Goal: Transaction & Acquisition: Purchase product/service

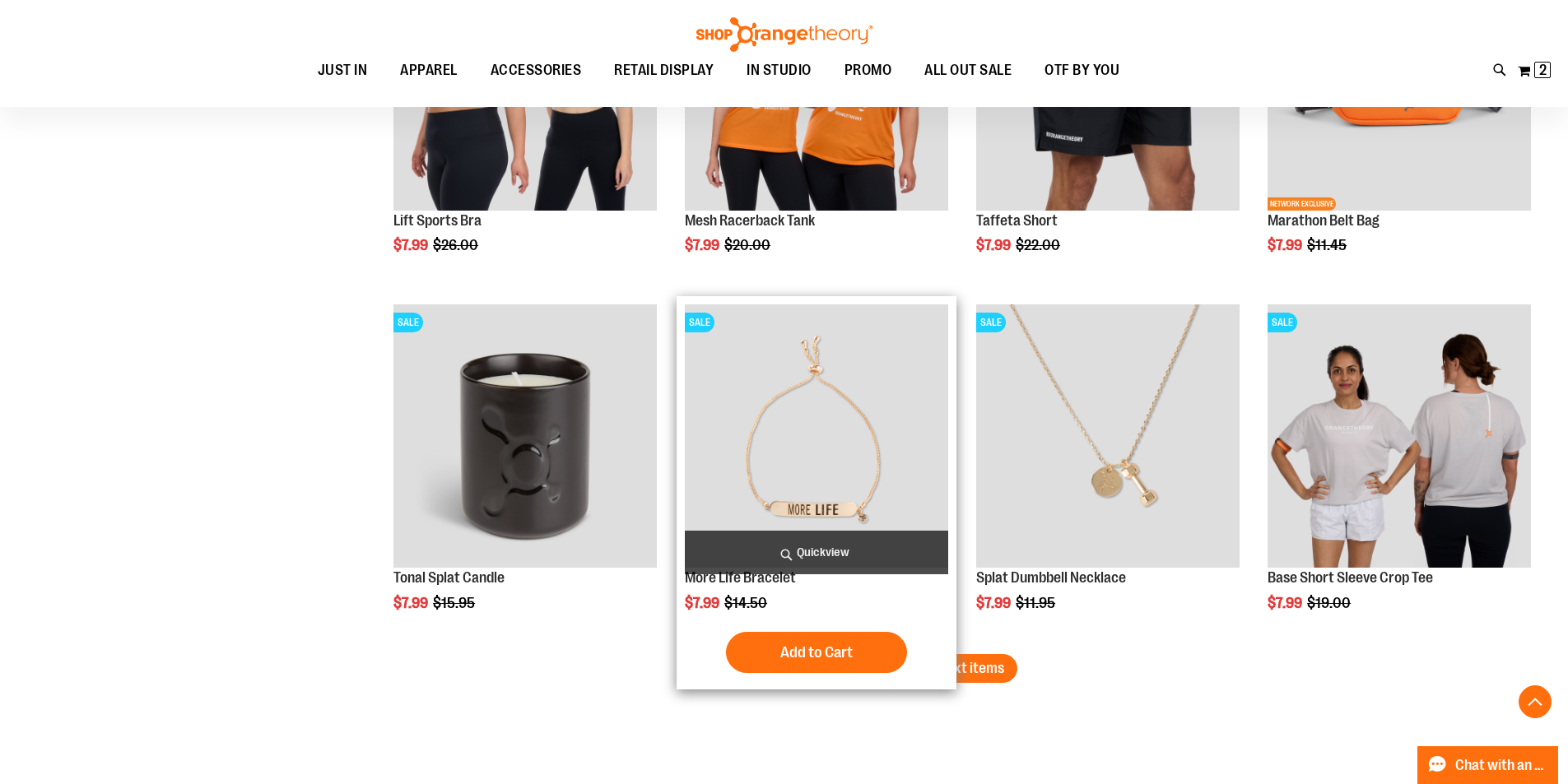
scroll to position [5035, 0]
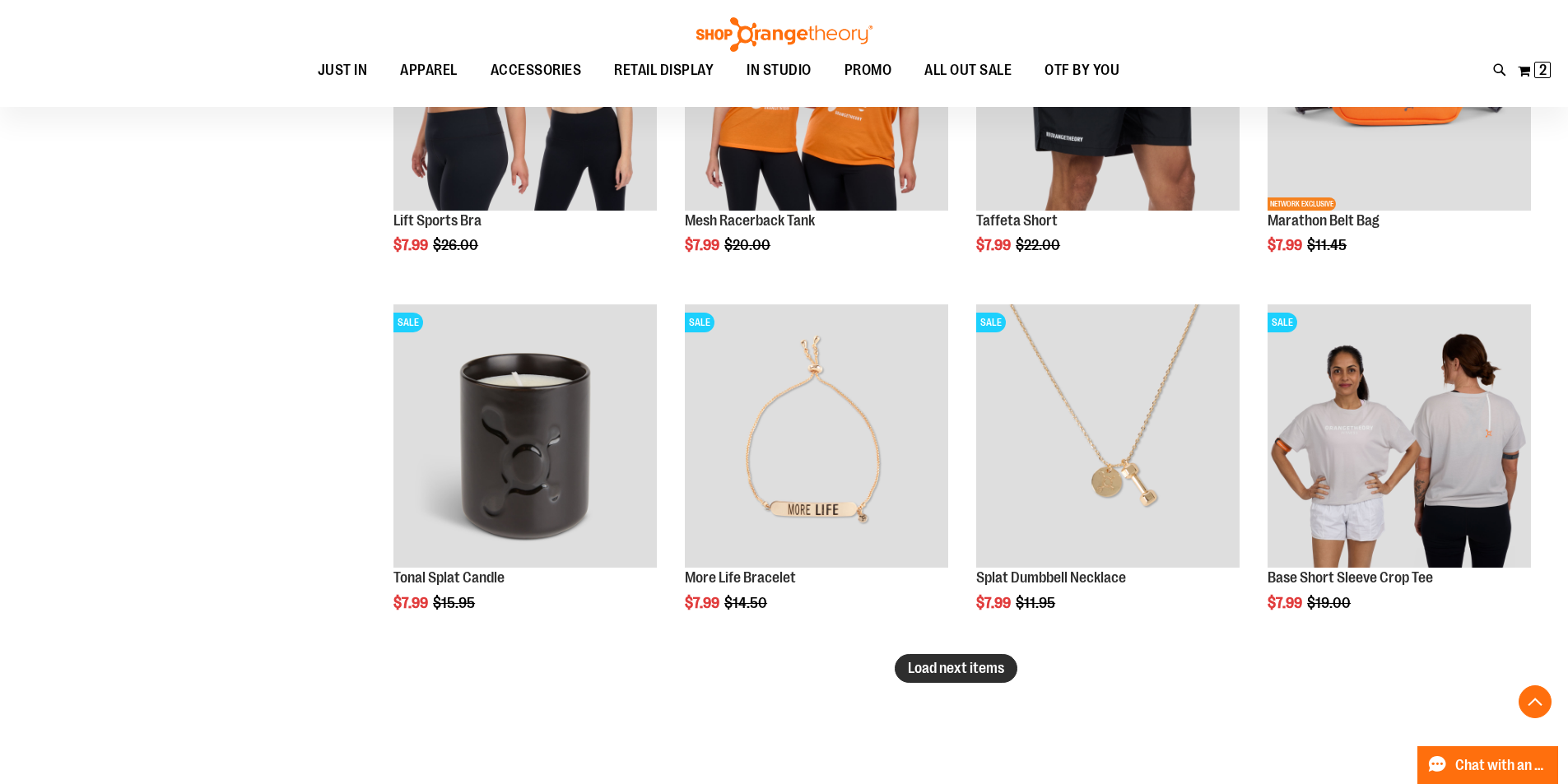
click at [992, 667] on span "Load next items" at bounding box center [956, 667] width 97 height 16
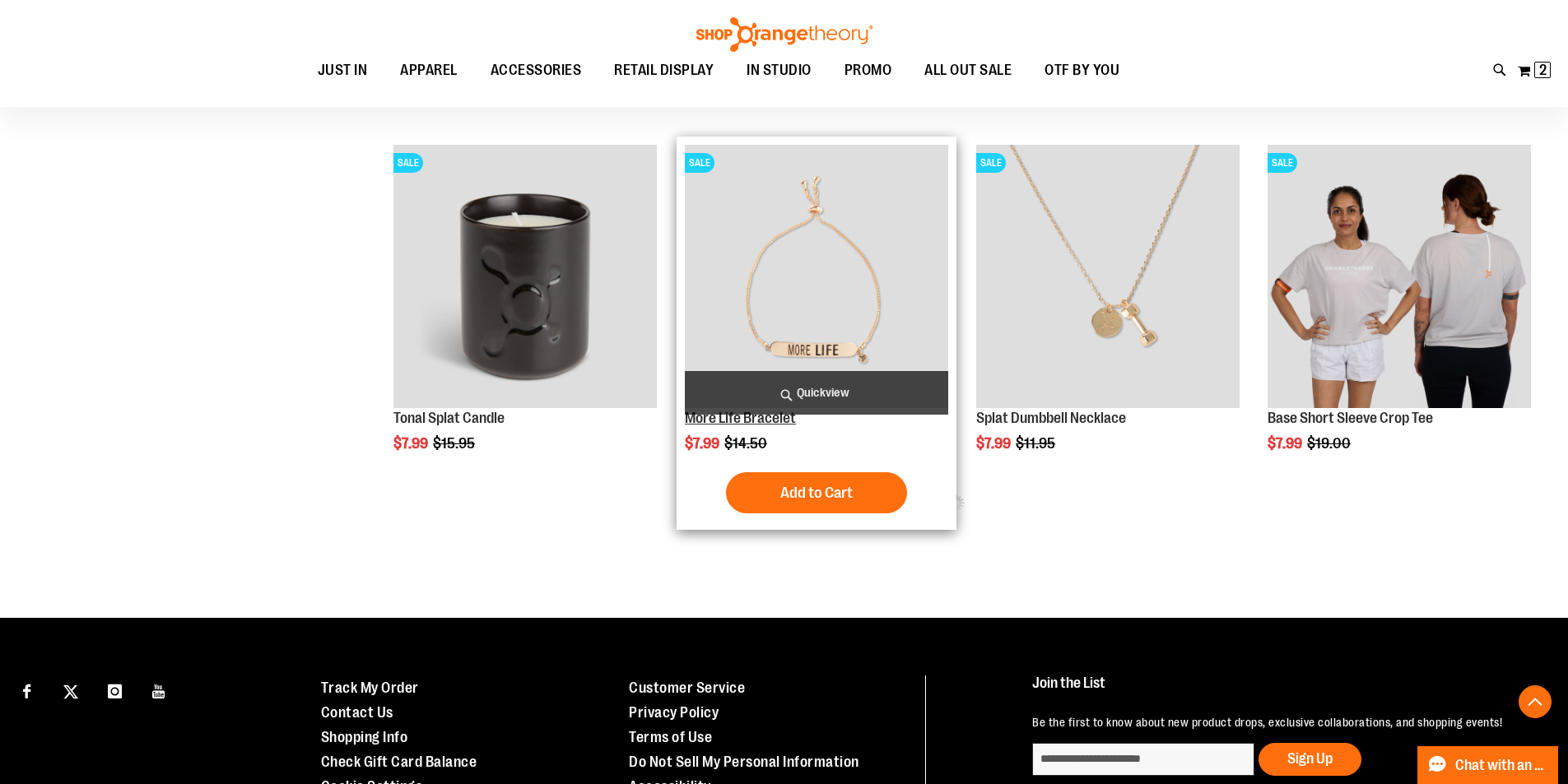
scroll to position [5282, 0]
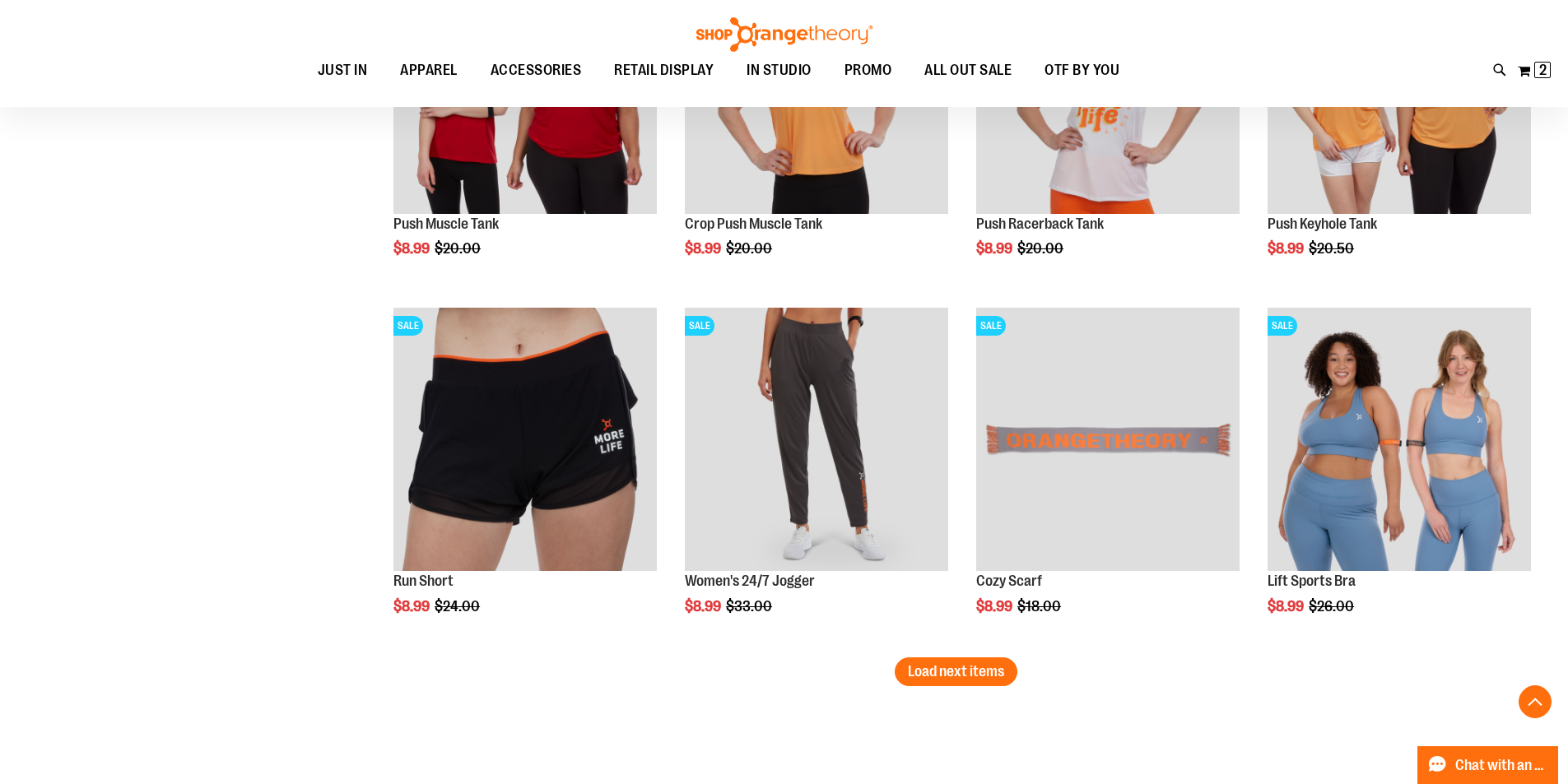
scroll to position [6269, 0]
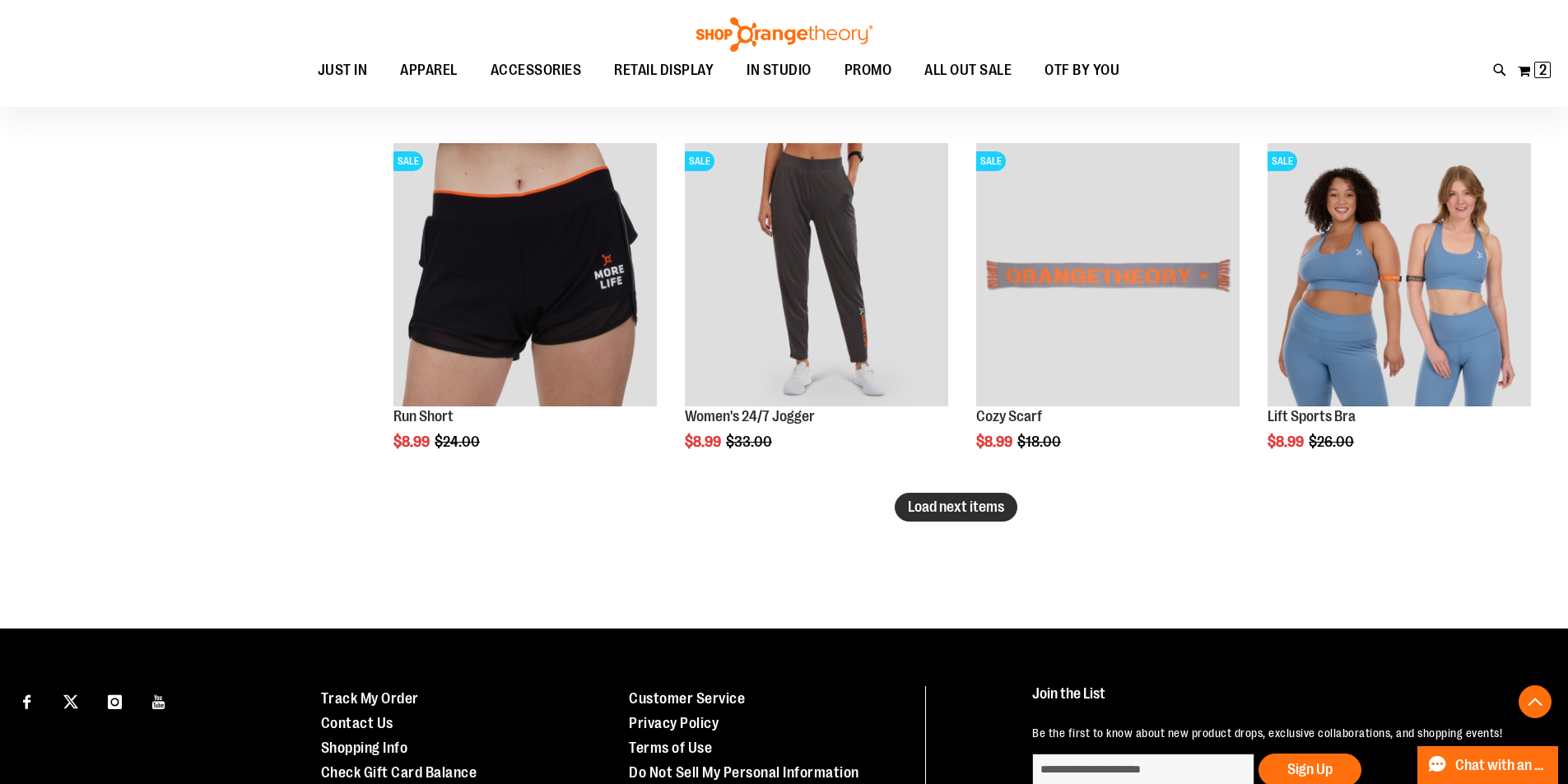
click at [982, 507] on span "Load next items" at bounding box center [956, 506] width 97 height 16
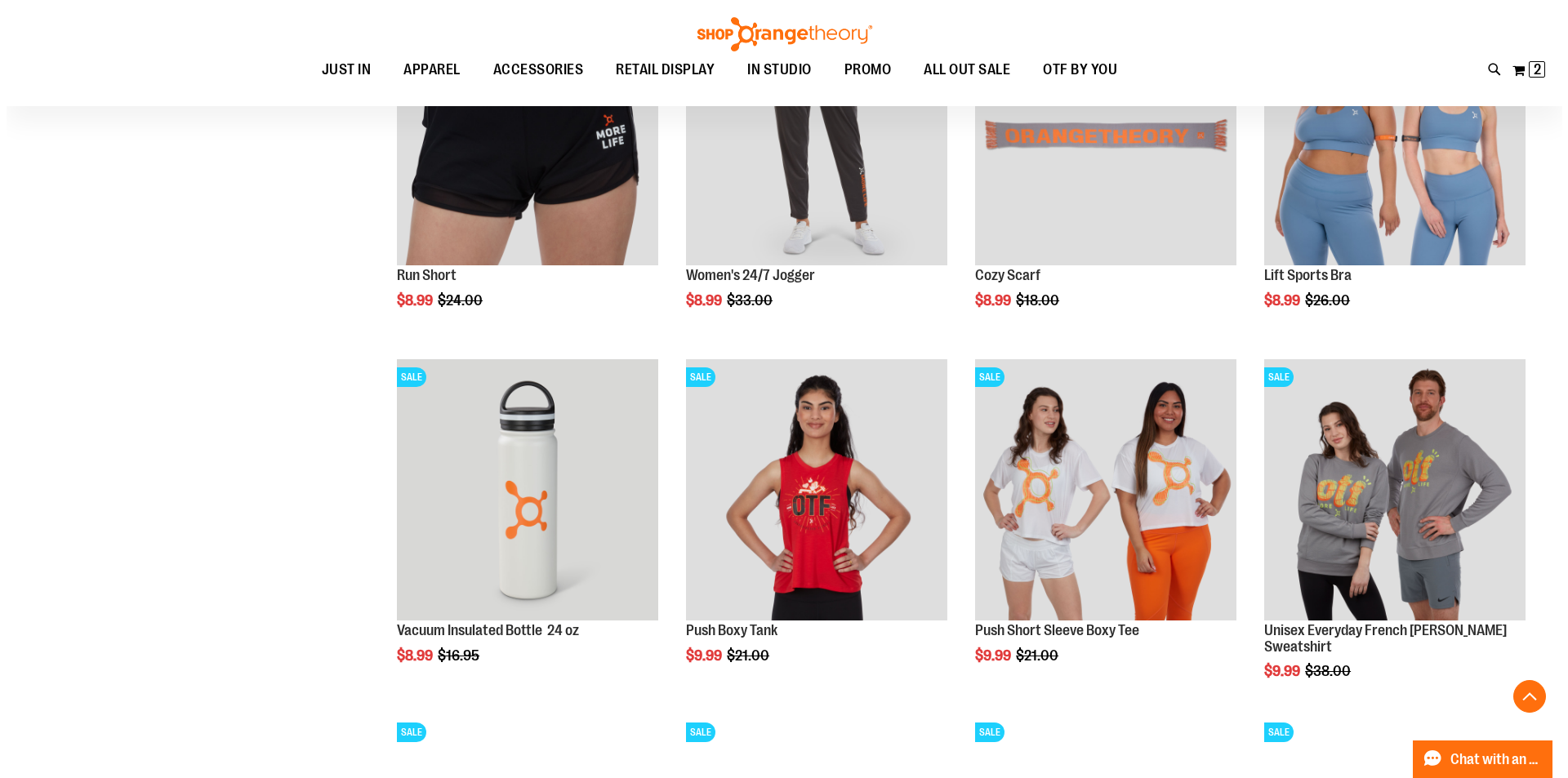
scroll to position [6384, 0]
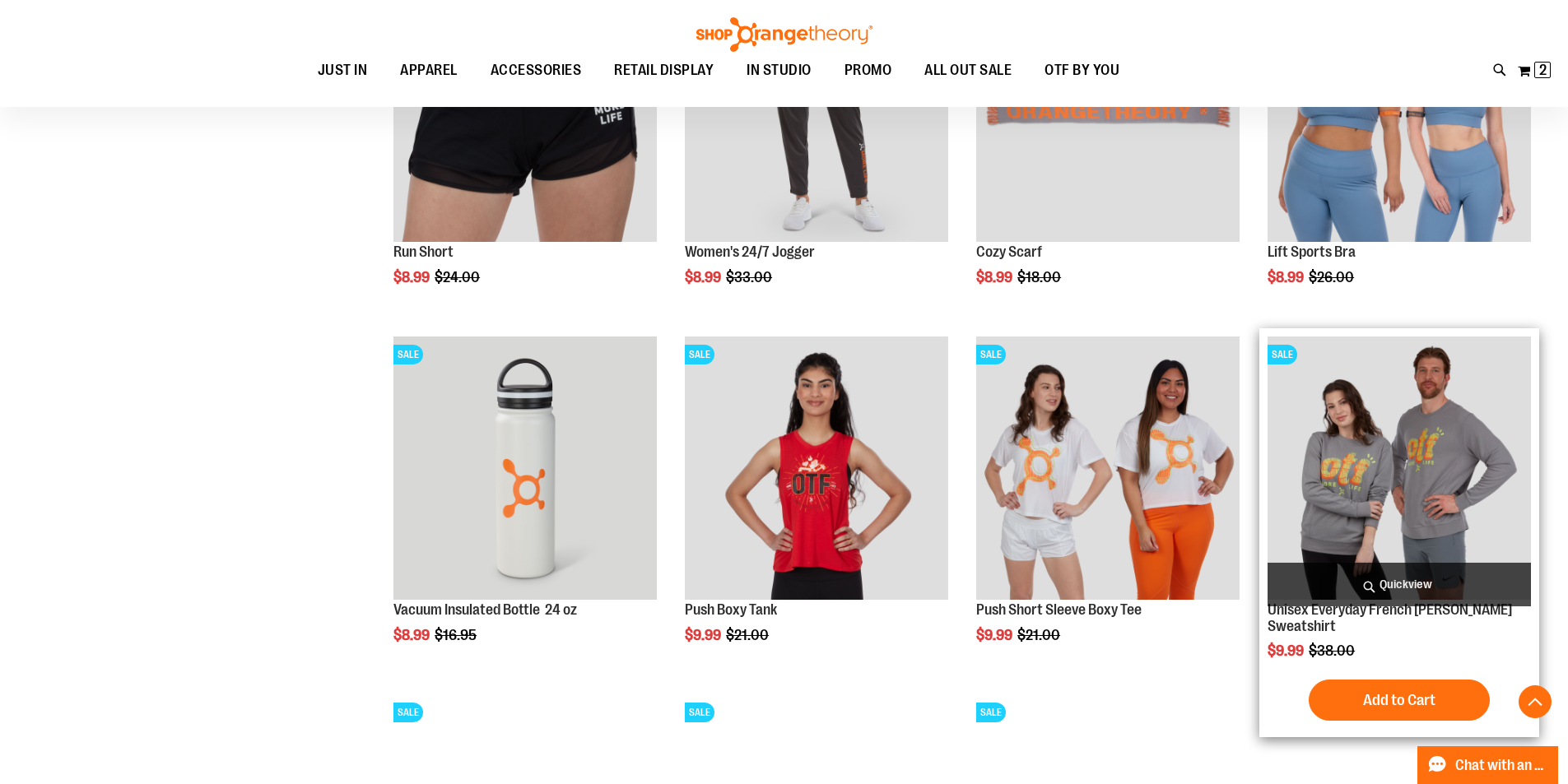
click at [1399, 586] on span "Quickview" at bounding box center [1399, 584] width 263 height 44
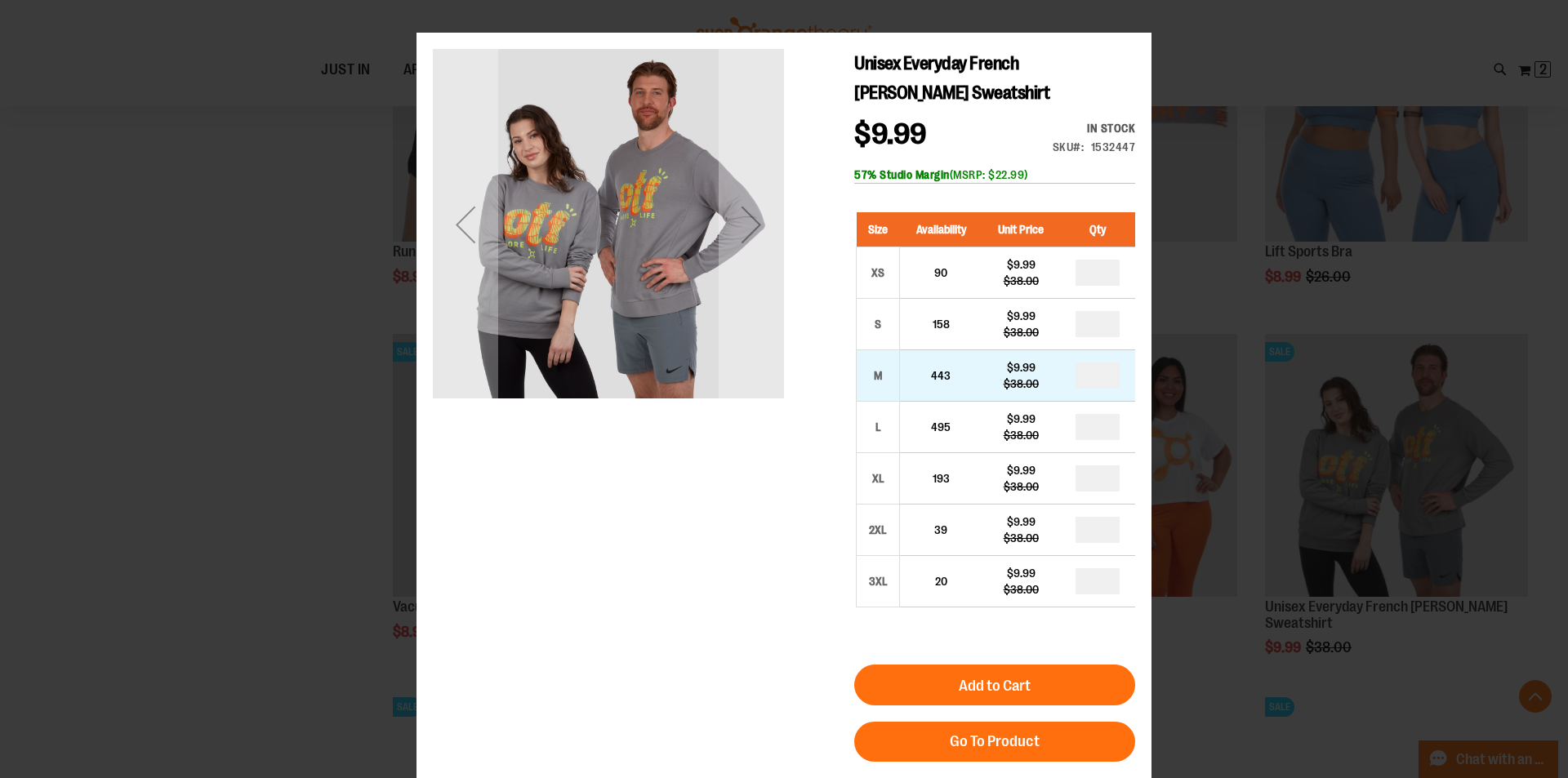
scroll to position [25, 0]
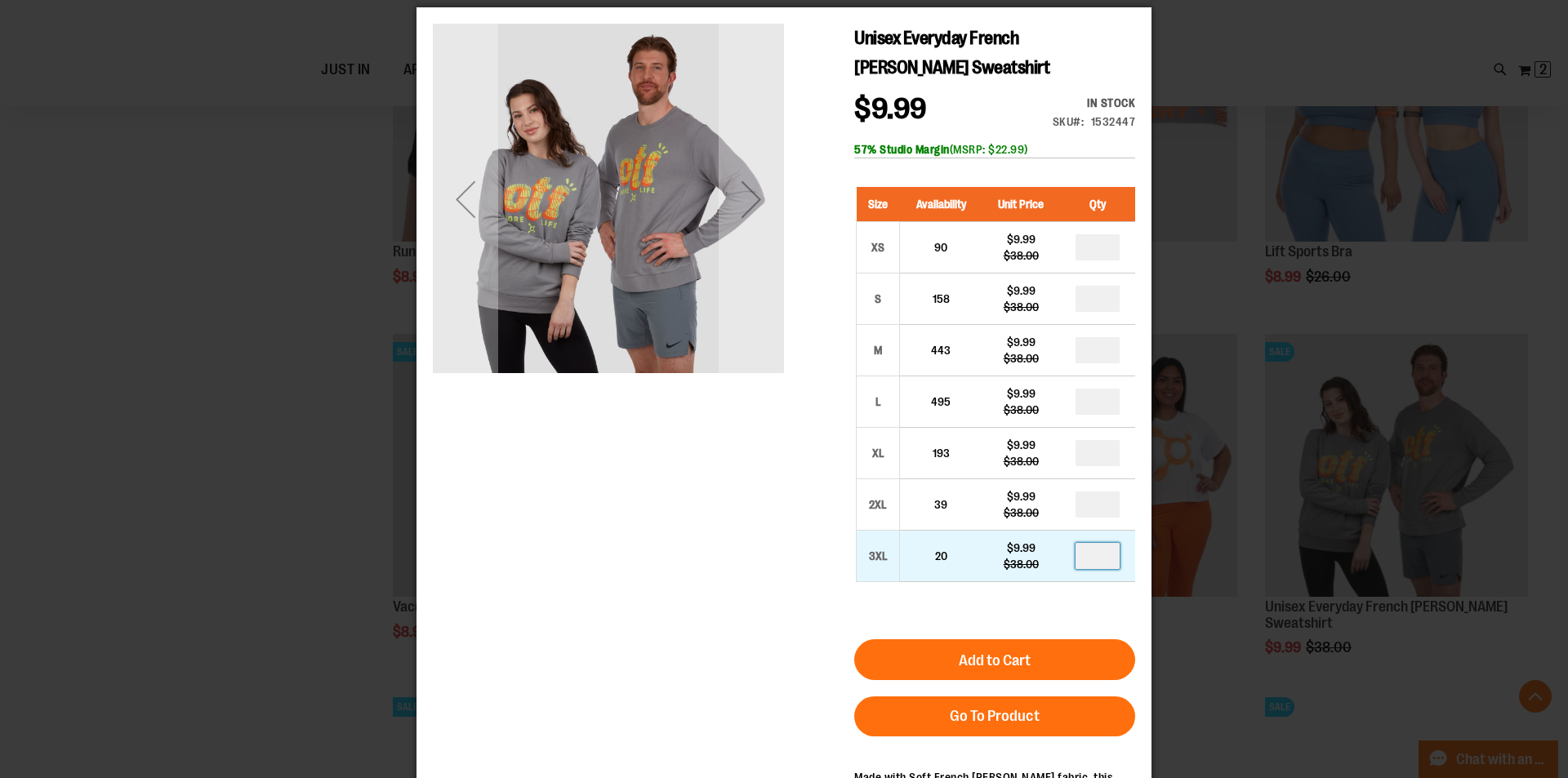
click at [1107, 552] on input "number" at bounding box center [1098, 556] width 44 height 26
type input "*"
click at [1088, 587] on div "Size Availability Unit Price Qty XS 90 $9.99 $38.00 * S 158 $9.99" at bounding box center [994, 396] width 281 height 452
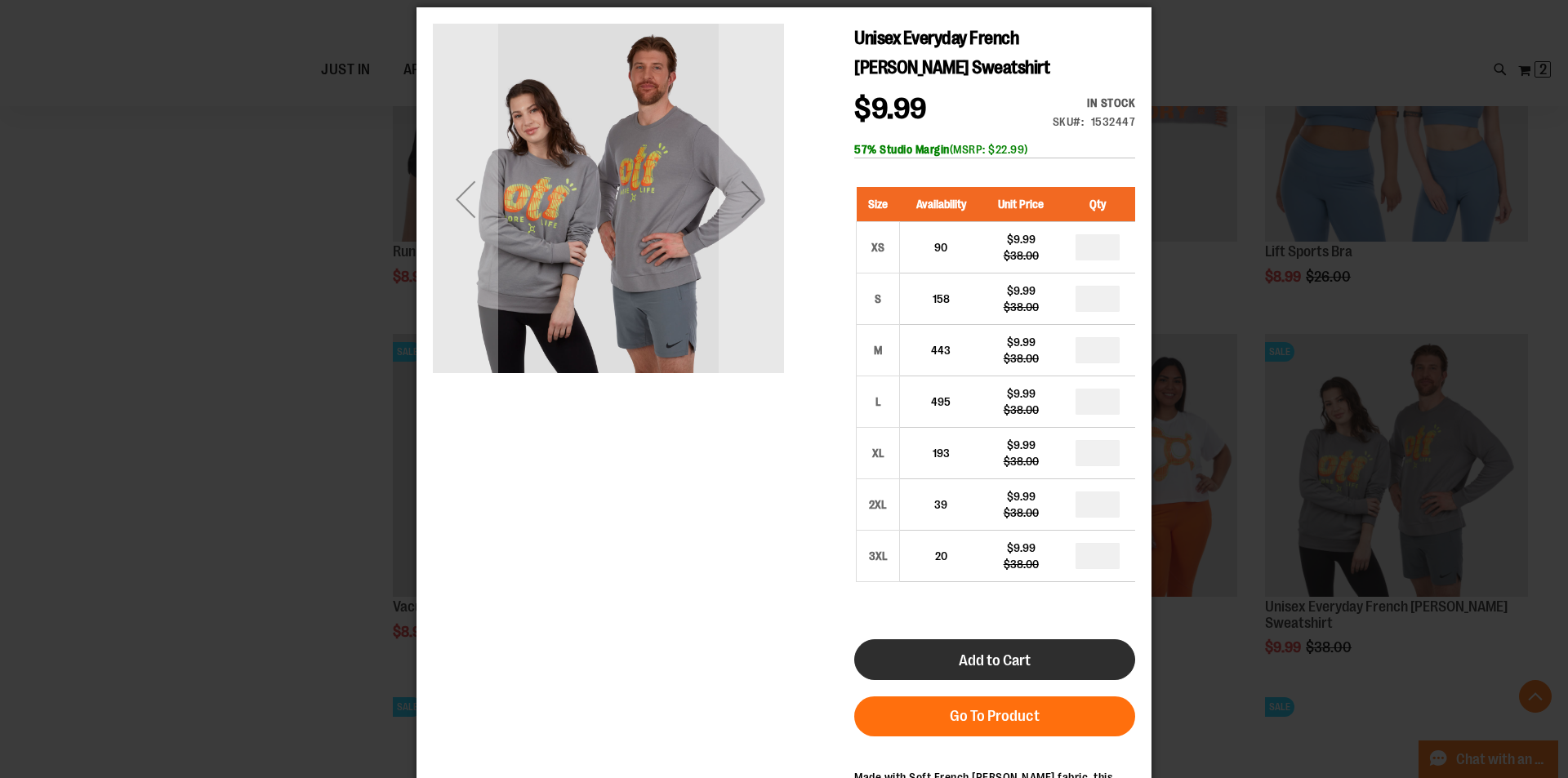
click at [1082, 647] on button "Add to Cart" at bounding box center [994, 659] width 281 height 41
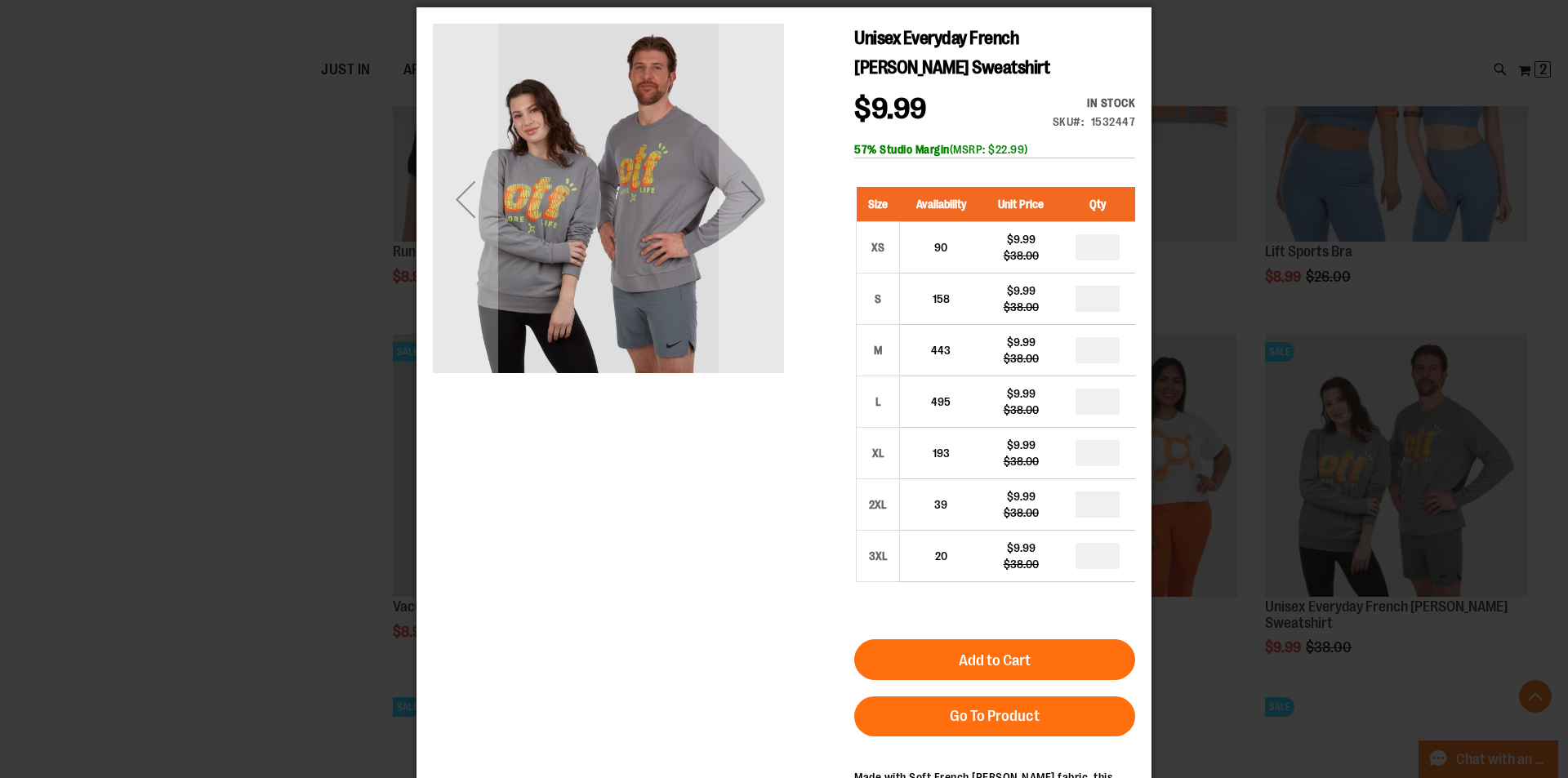
click at [1217, 614] on div "×" at bounding box center [784, 363] width 1568 height 778
click at [1189, 33] on div "×" at bounding box center [784, 363] width 1568 height 778
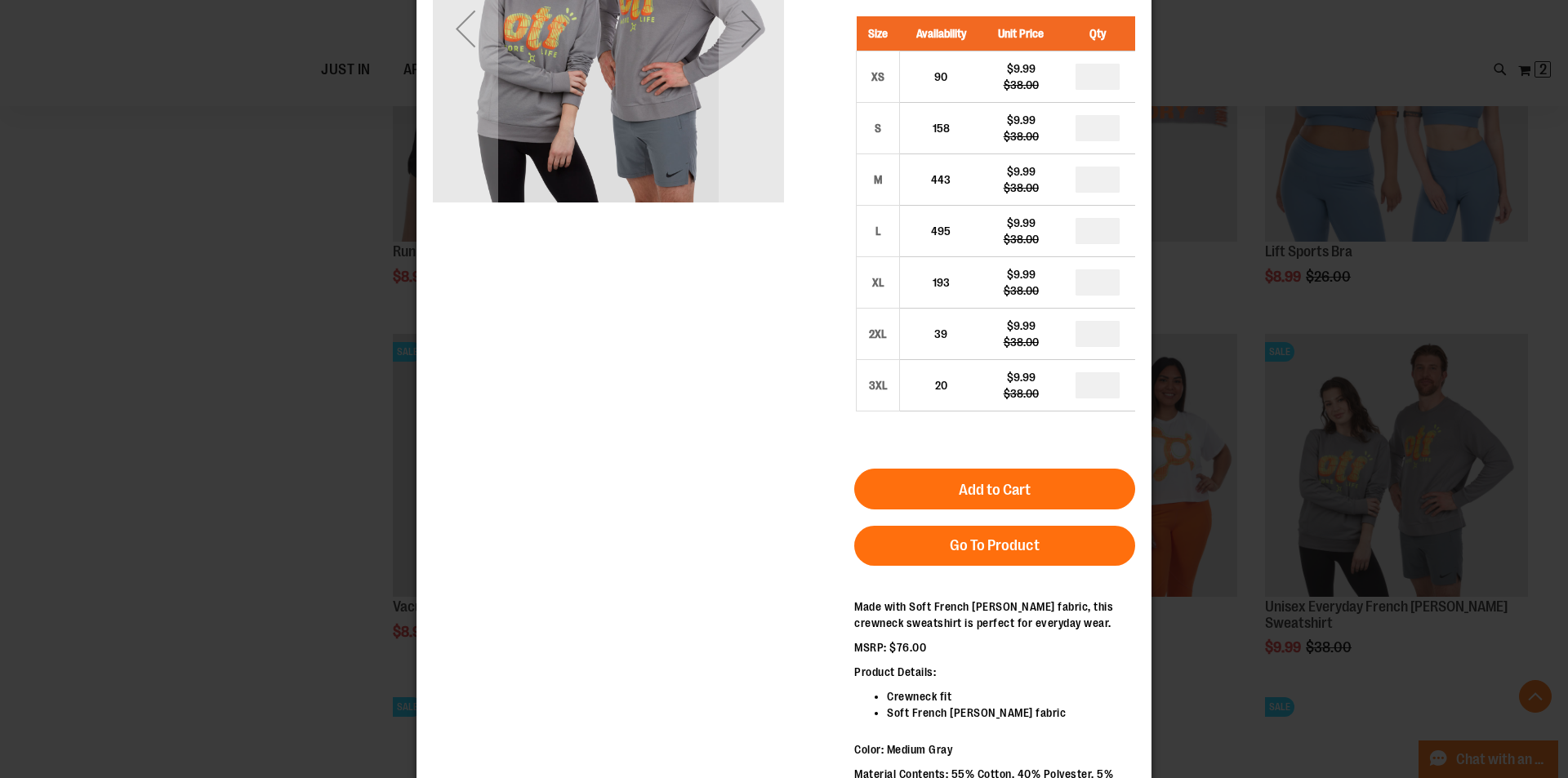
scroll to position [0, 0]
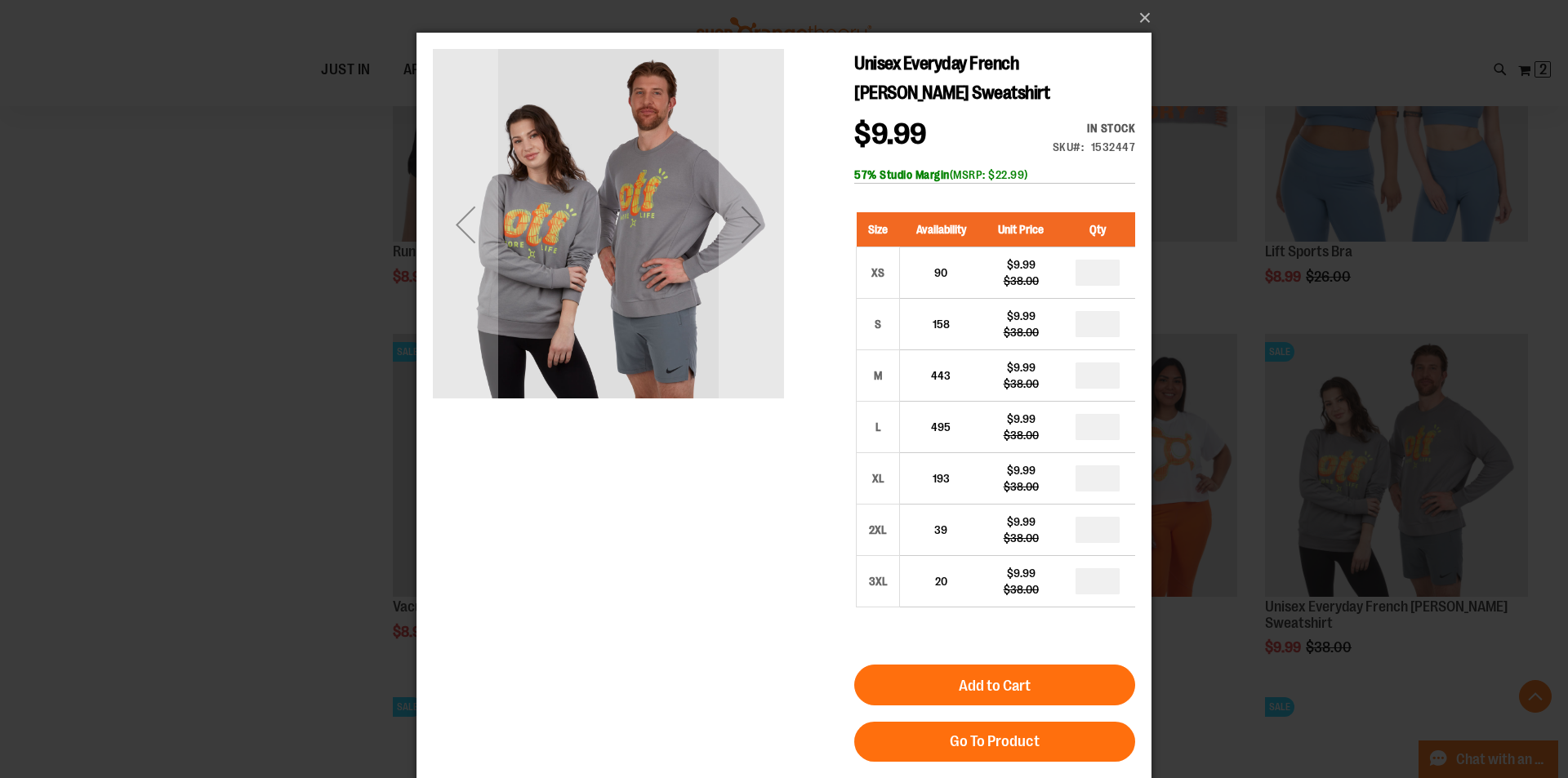
click at [1449, 404] on div "×" at bounding box center [784, 389] width 1568 height 778
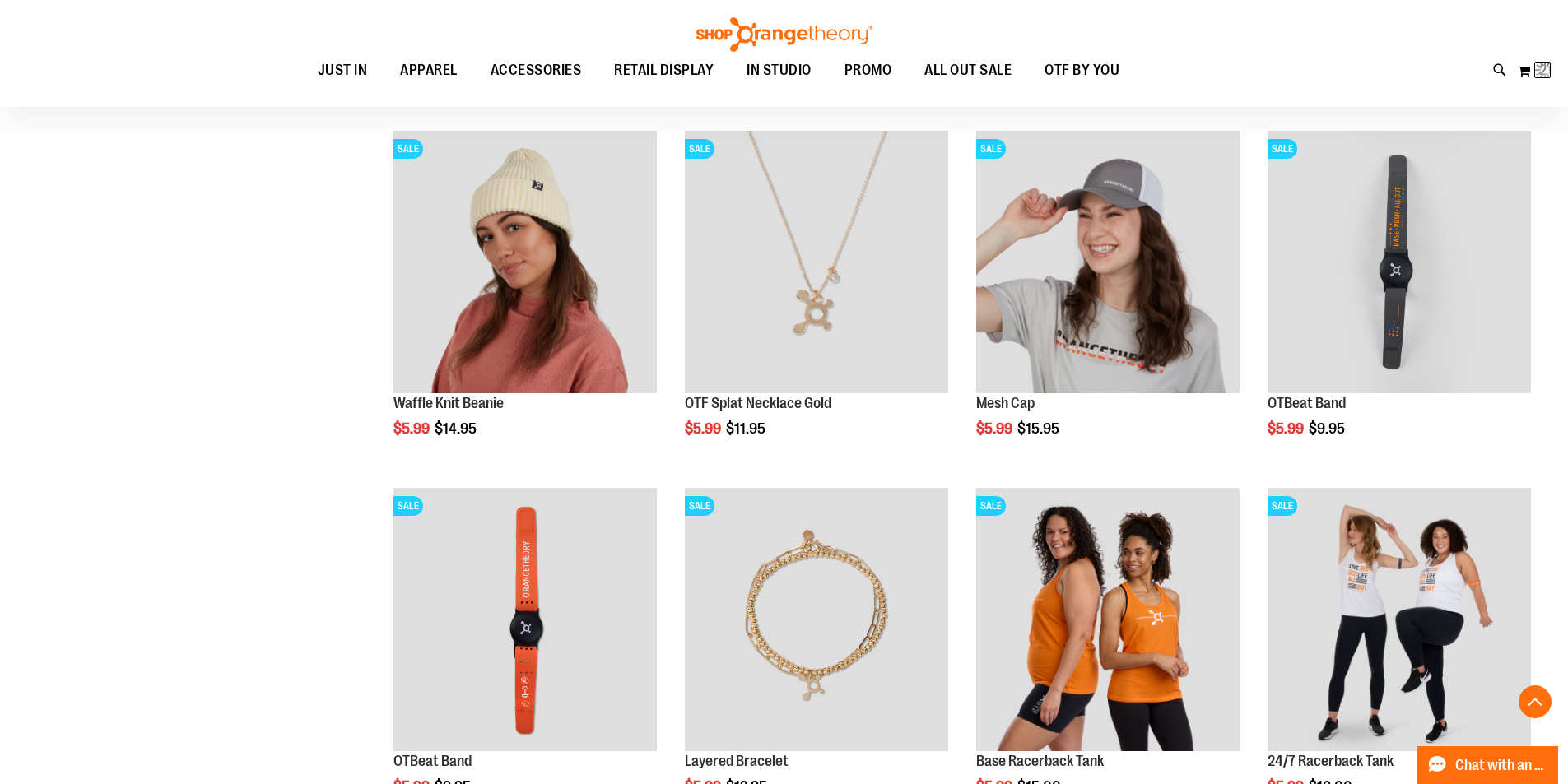
scroll to position [25, 0]
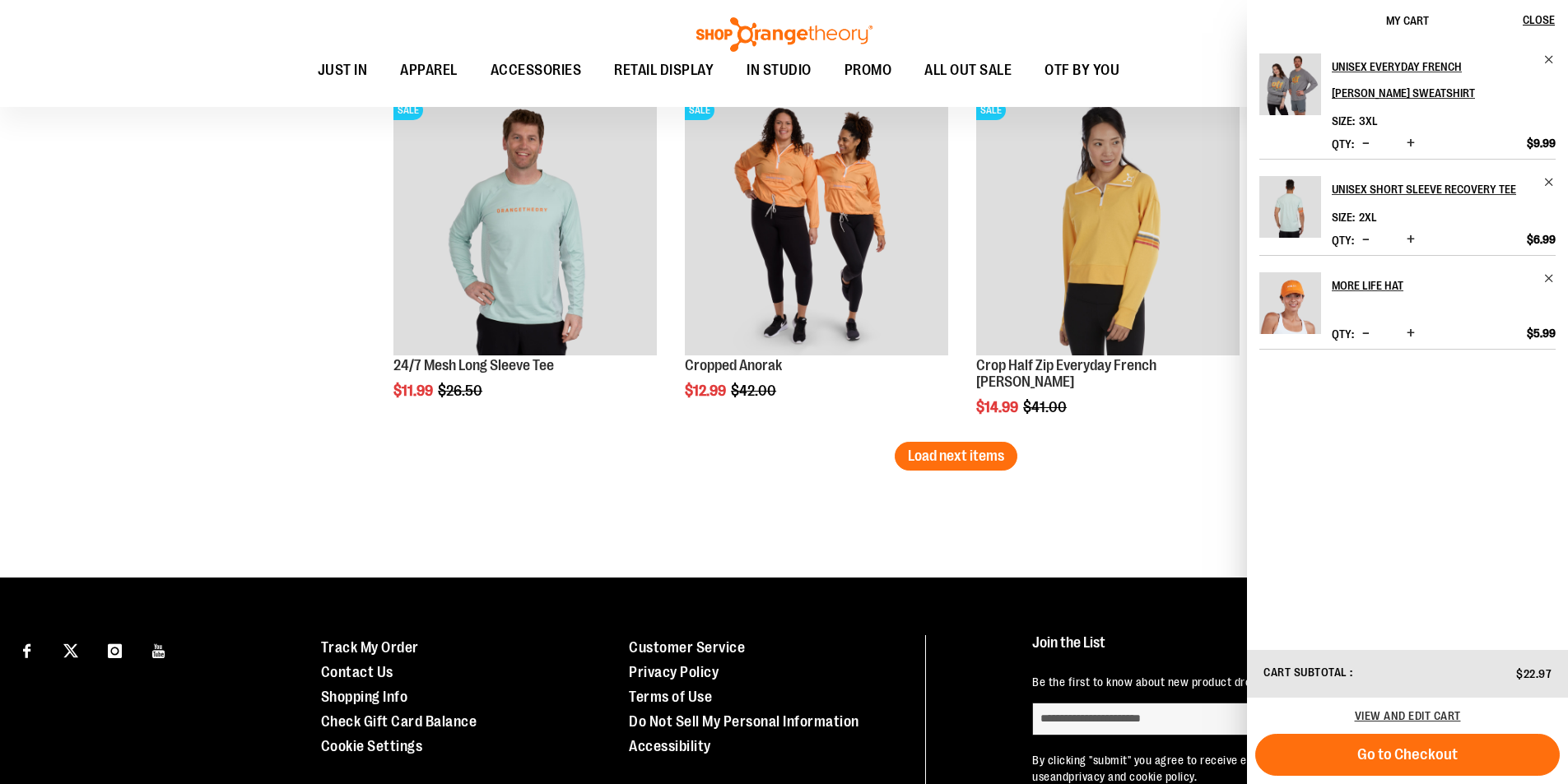
scroll to position [7509, 0]
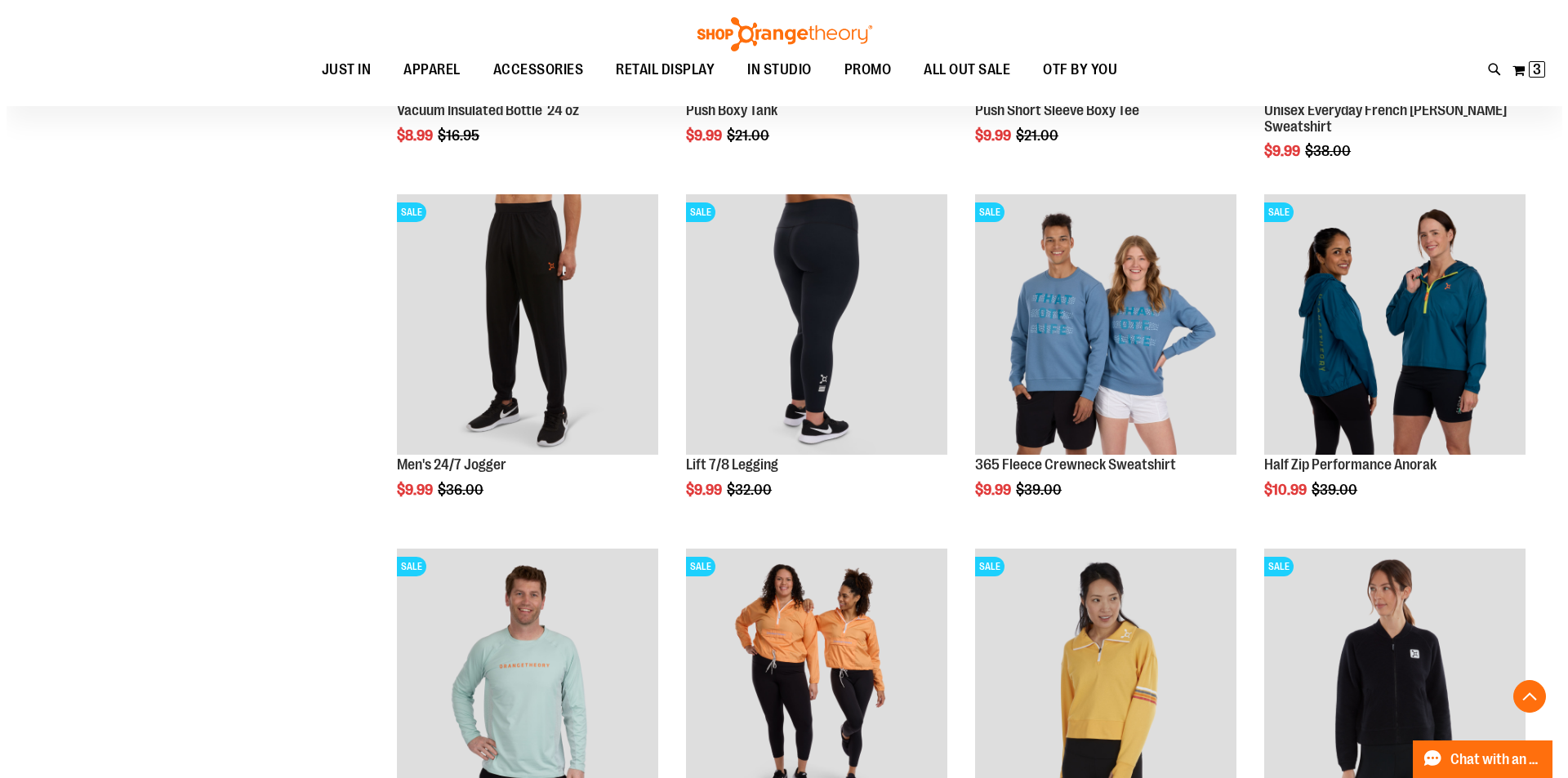
scroll to position [6880, 0]
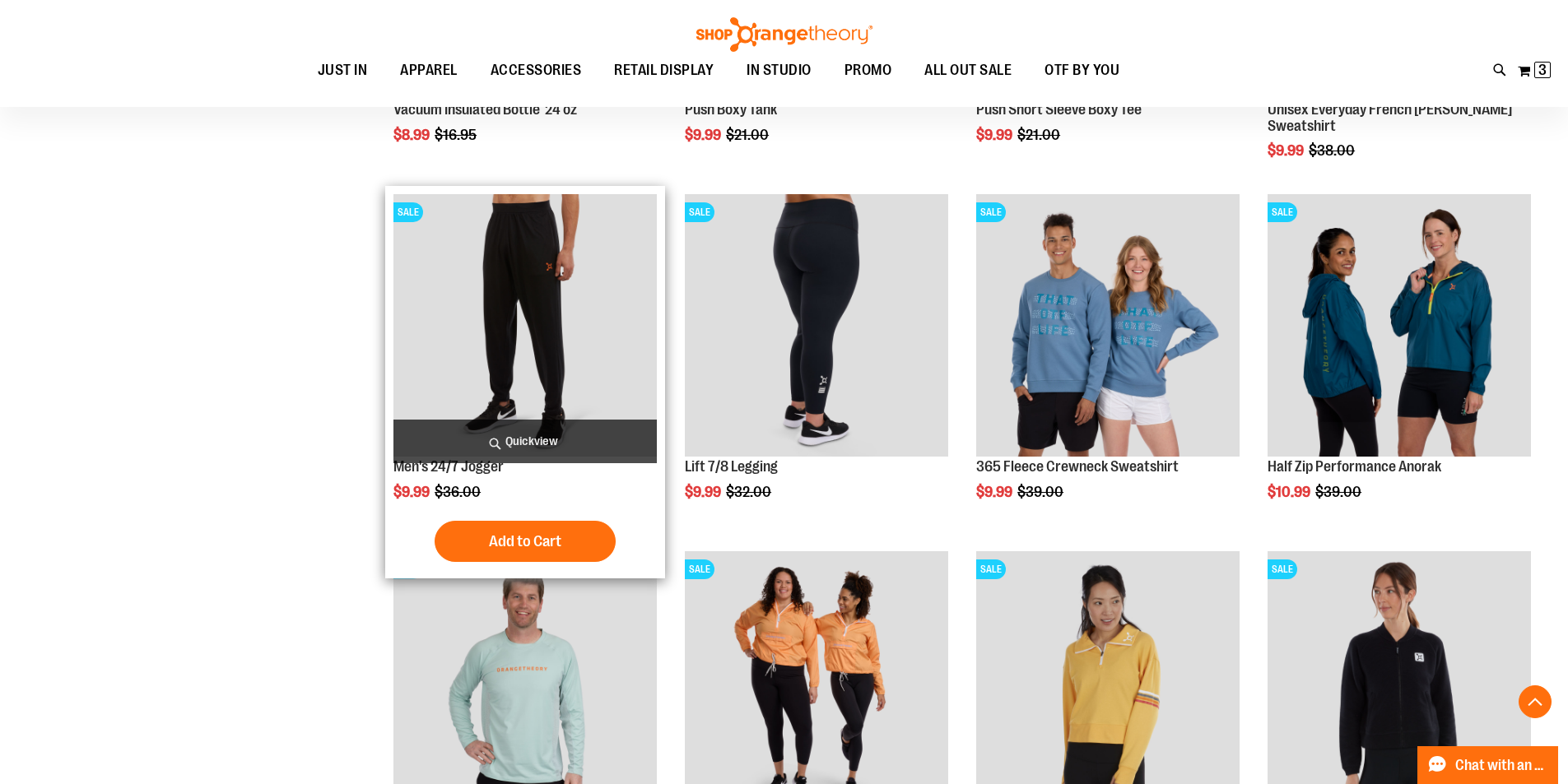
click at [529, 440] on span "Quickview" at bounding box center [525, 441] width 263 height 44
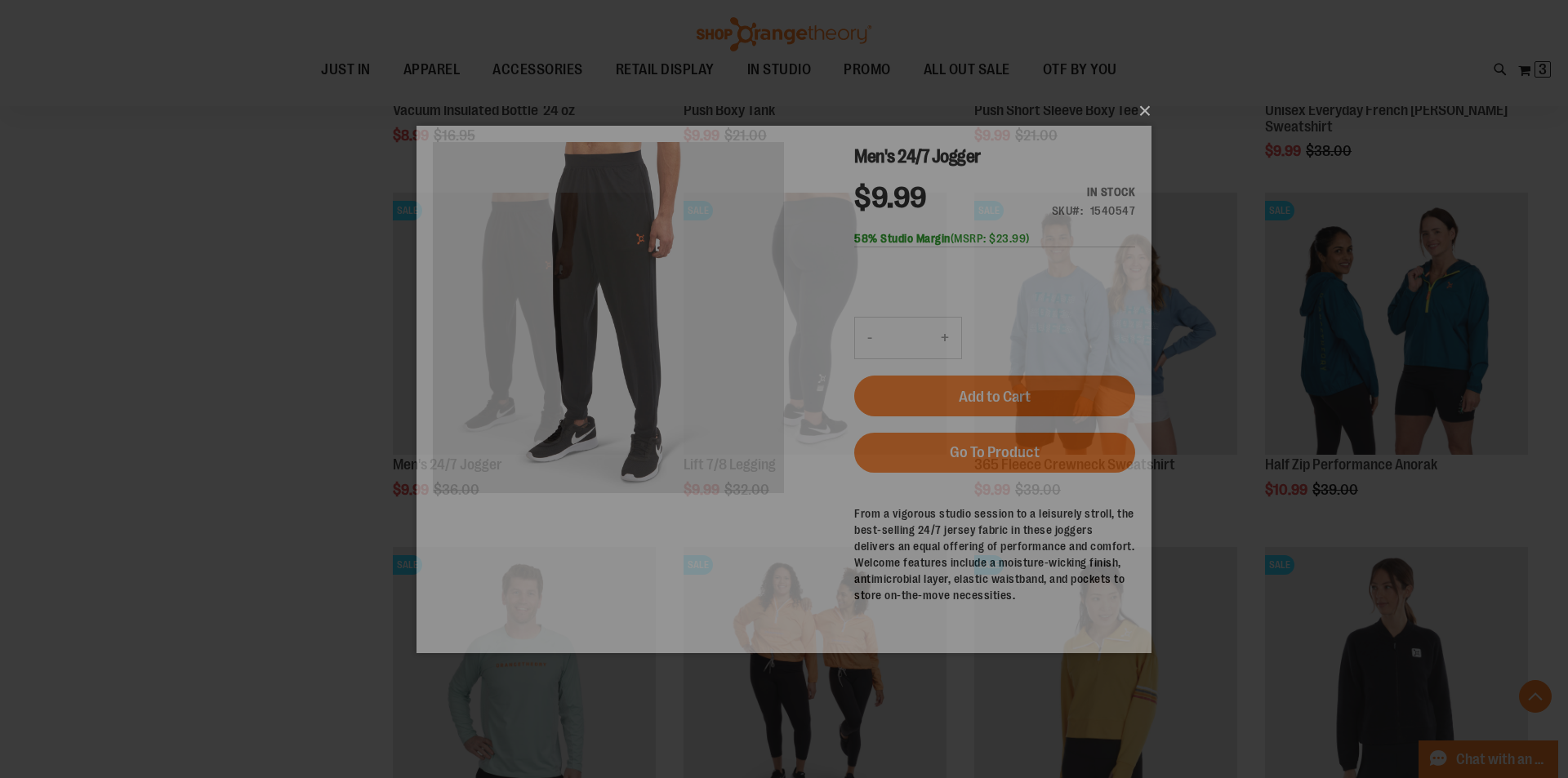
scroll to position [0, 0]
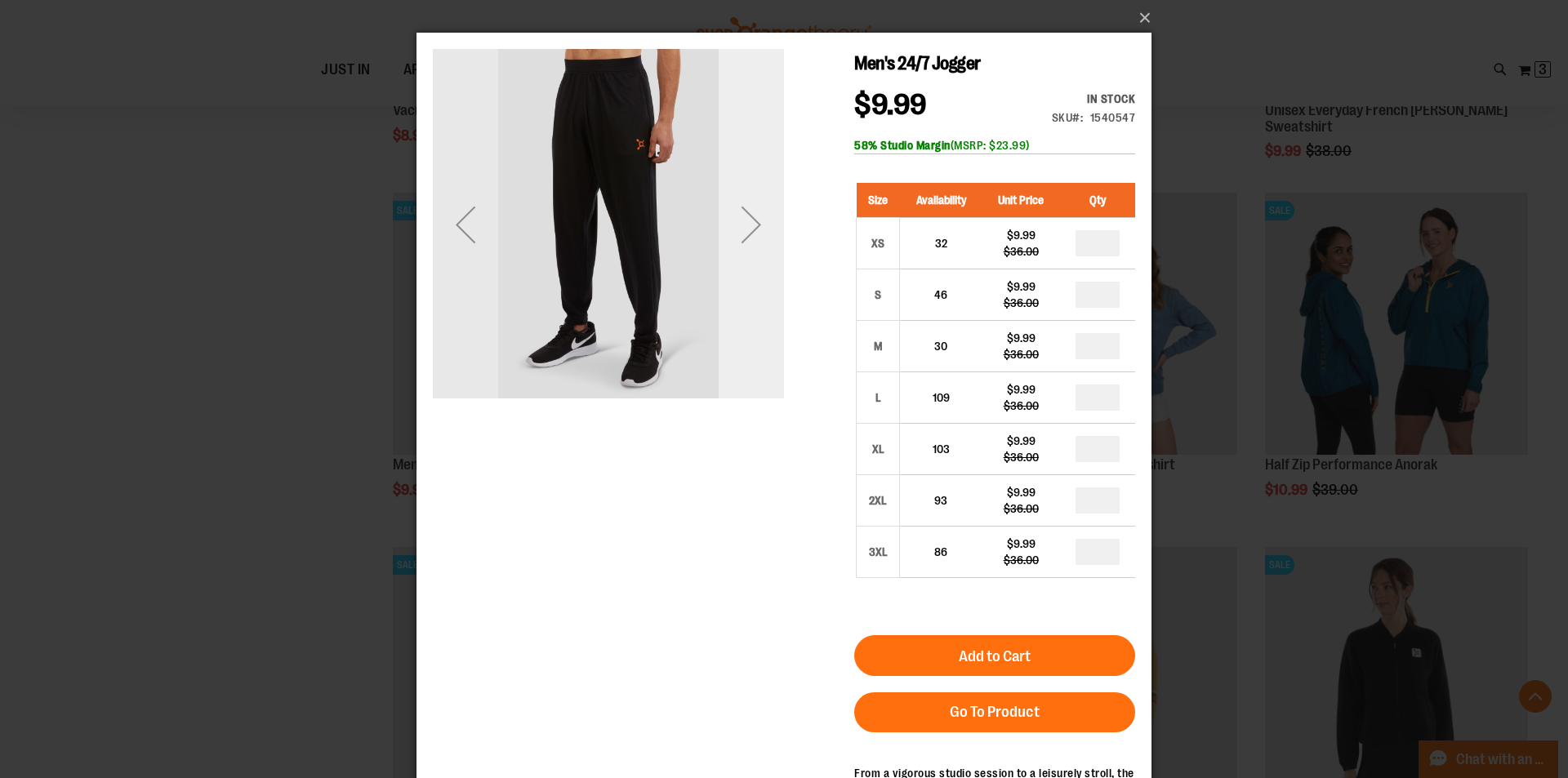
click at [756, 221] on div "Next" at bounding box center [751, 224] width 65 height 65
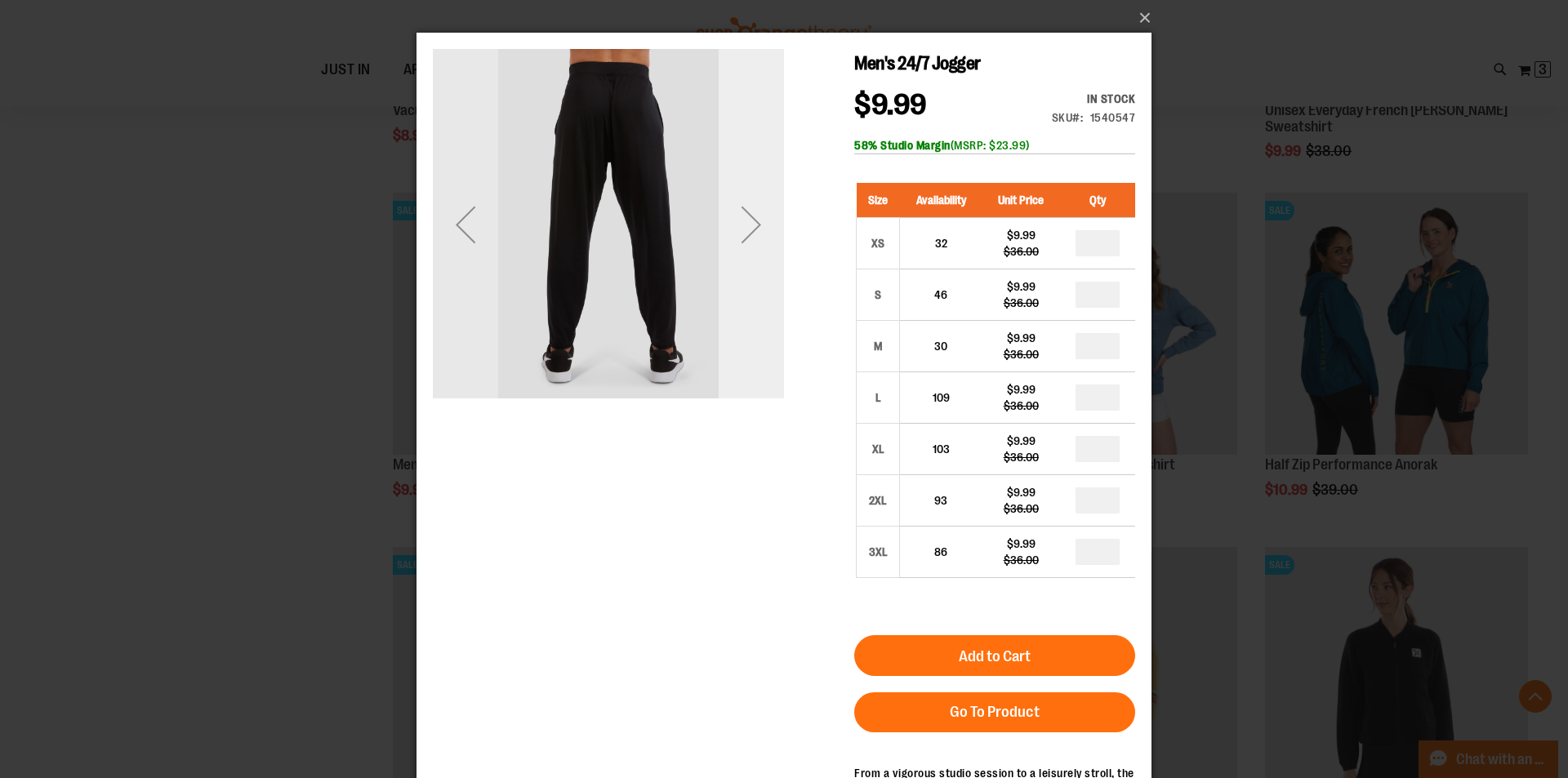
click at [756, 221] on div "Next" at bounding box center [751, 224] width 65 height 65
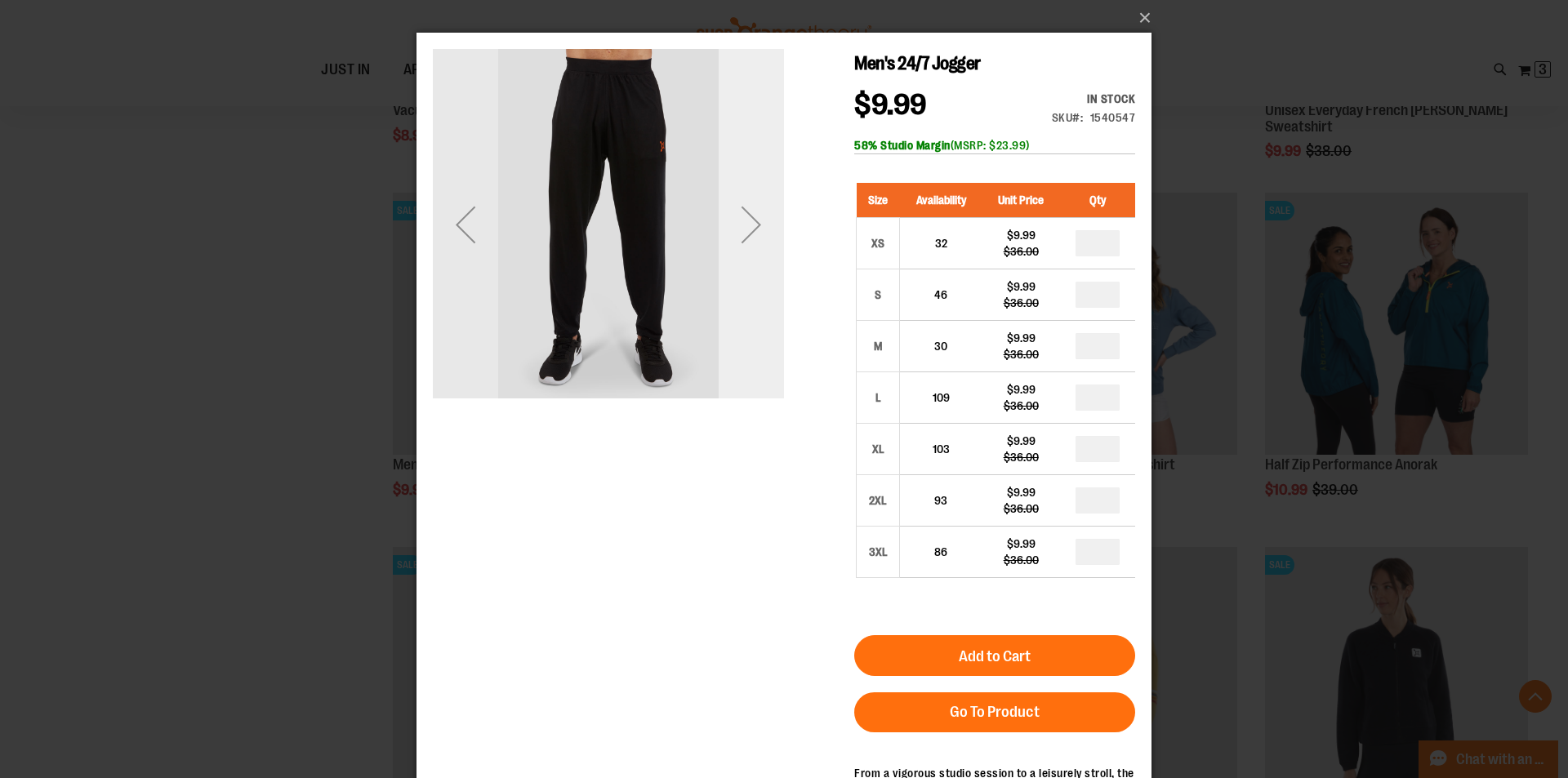
click at [756, 221] on div "Next" at bounding box center [751, 224] width 65 height 65
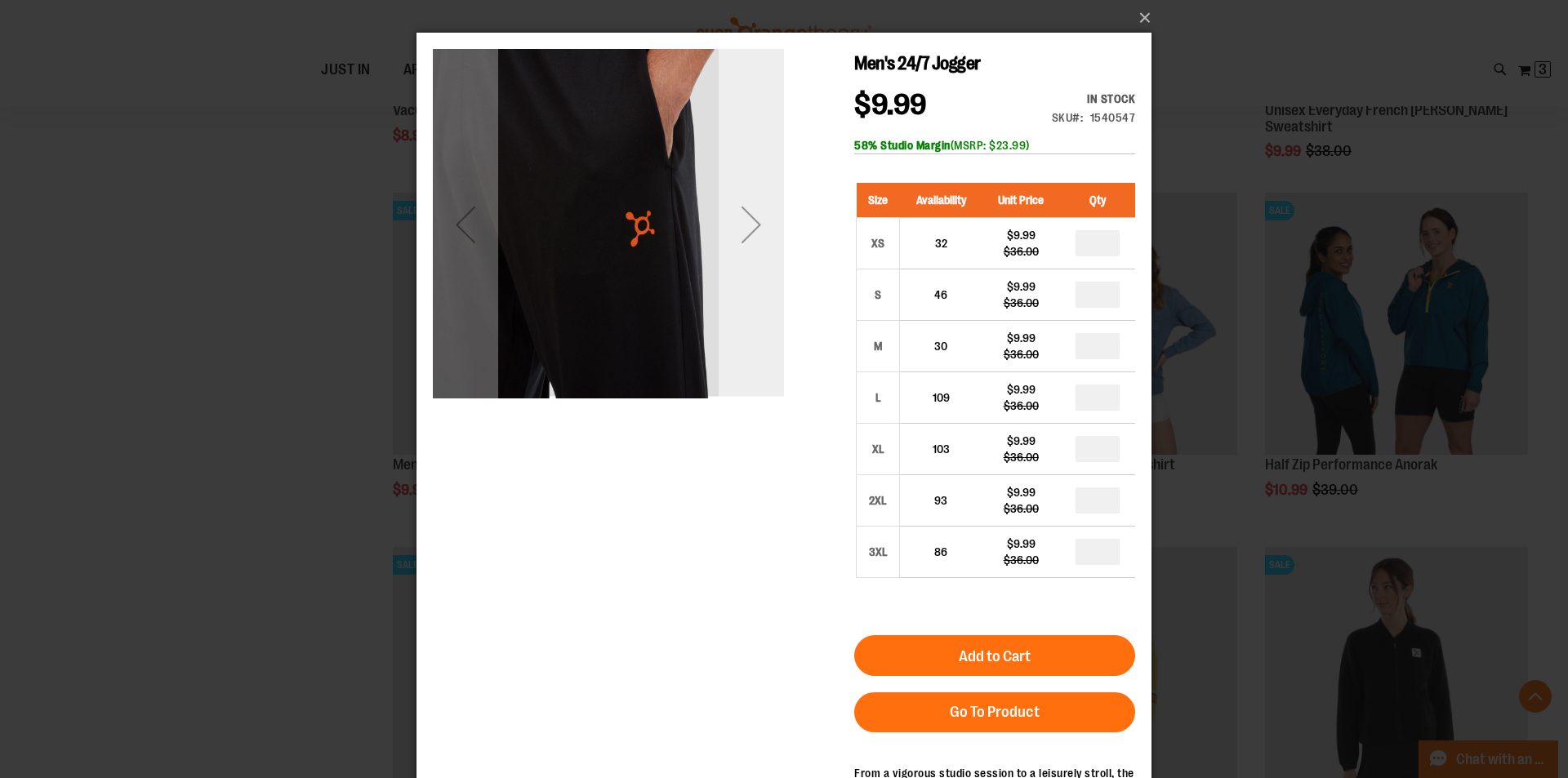
click at [756, 221] on div "Next" at bounding box center [751, 224] width 65 height 65
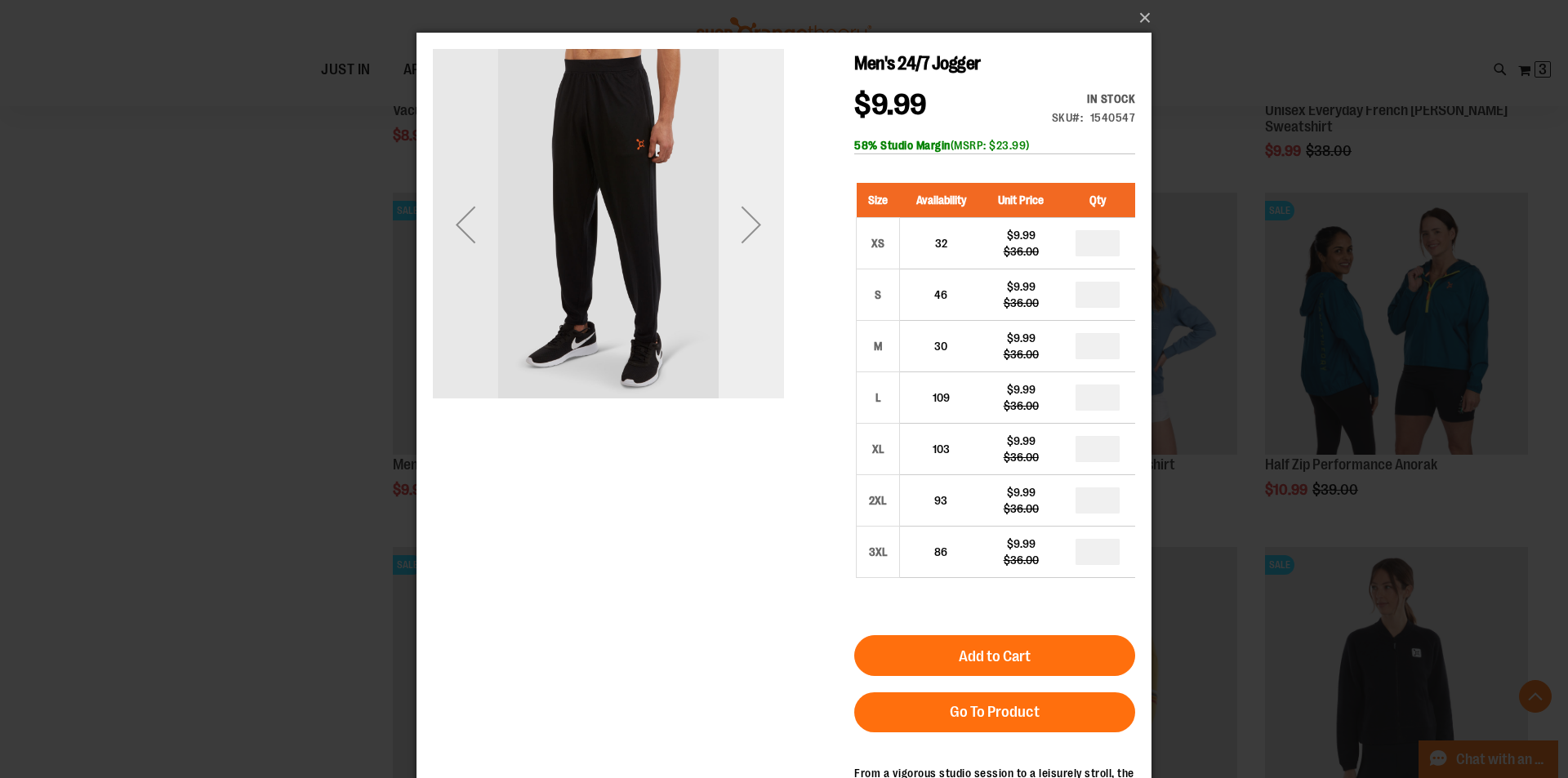
click at [756, 221] on div "Next" at bounding box center [751, 224] width 65 height 65
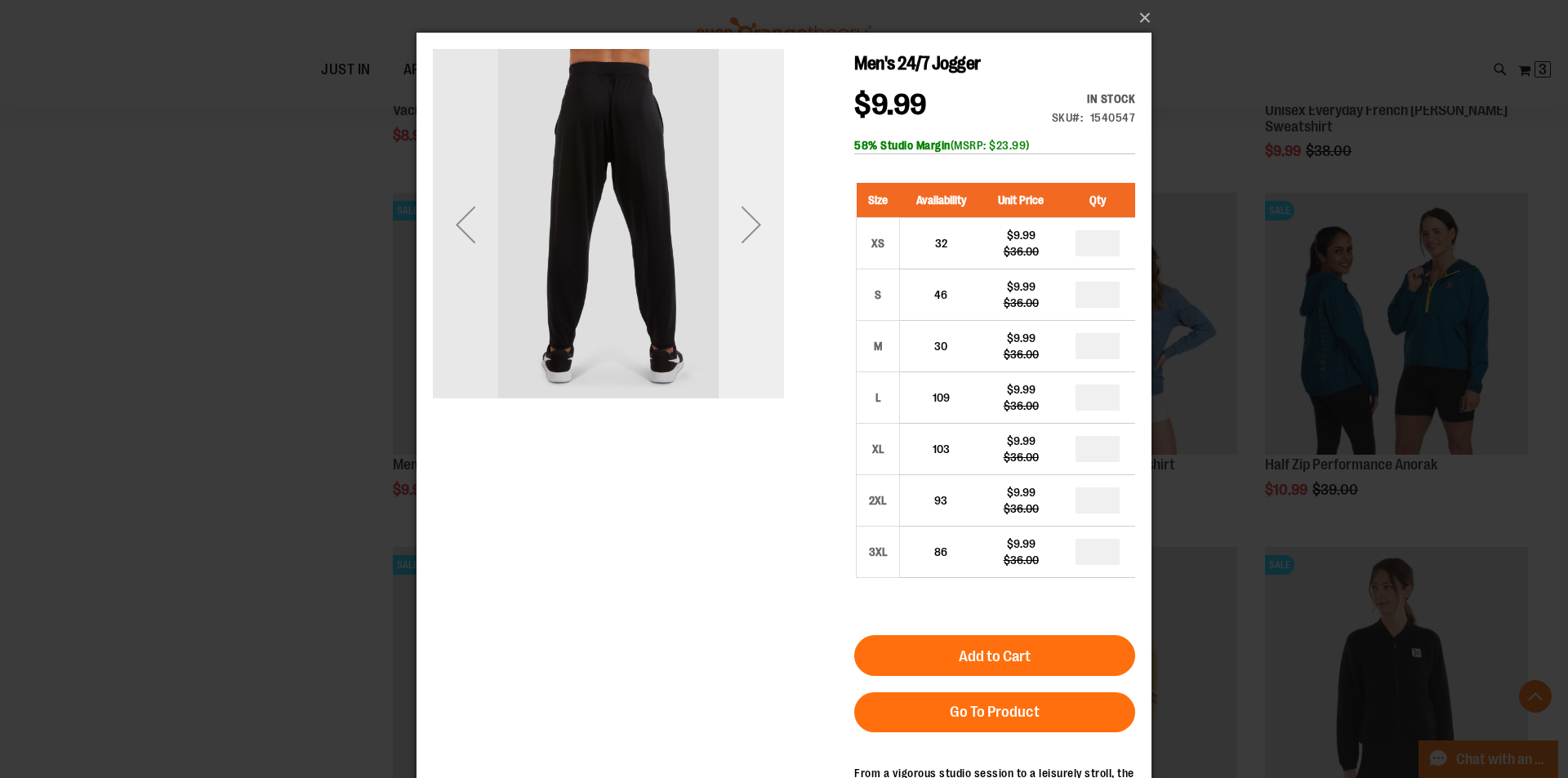
click at [756, 221] on div "Next" at bounding box center [751, 224] width 65 height 65
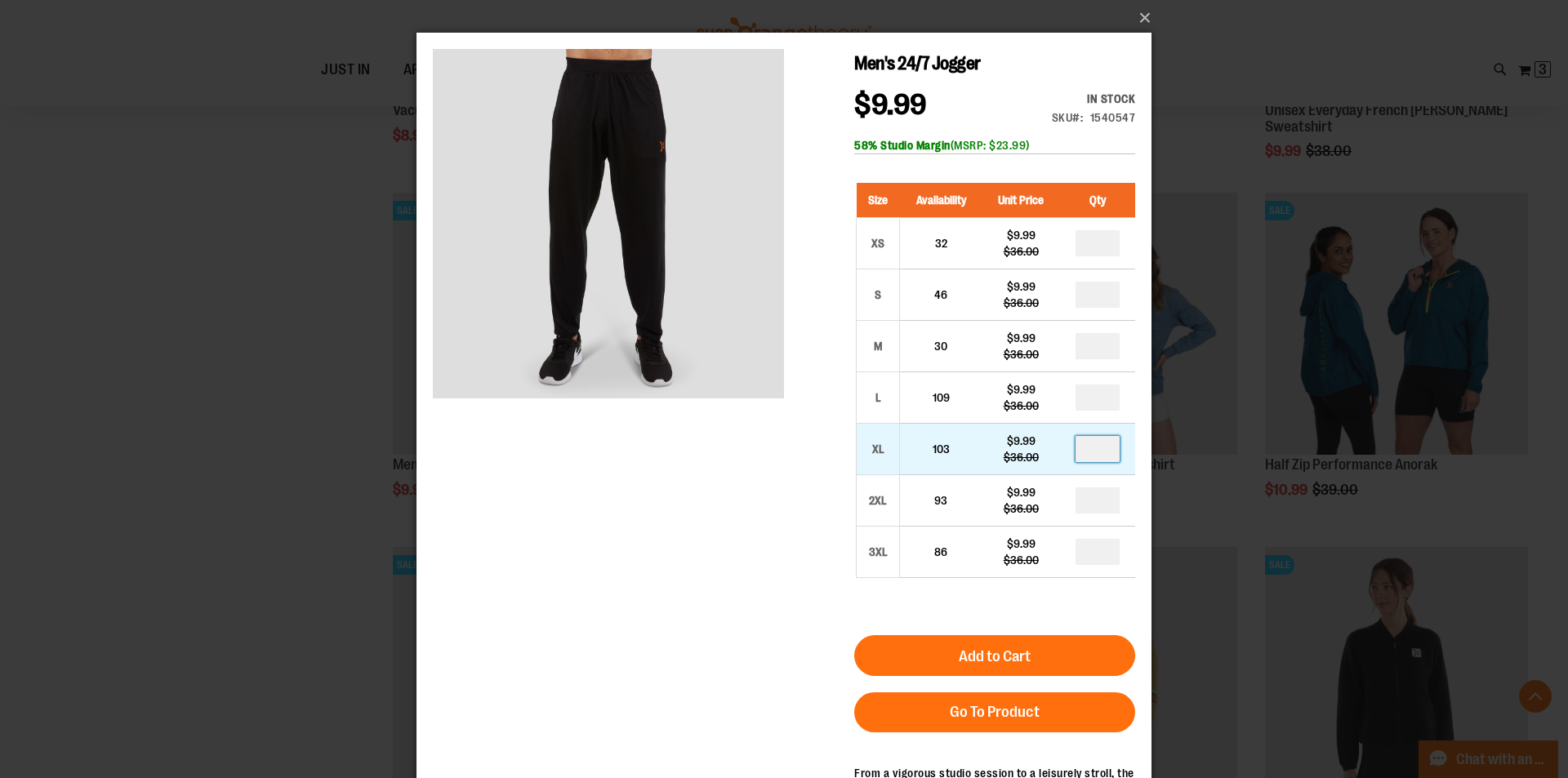
click at [1105, 445] on input "number" at bounding box center [1098, 449] width 44 height 26
type input "*"
click at [767, 496] on div "Men's 24/7 Jogger $9.99 Regular Price $36.00 In stock Only %1 left SKU 1540547 …" at bounding box center [784, 487] width 702 height 876
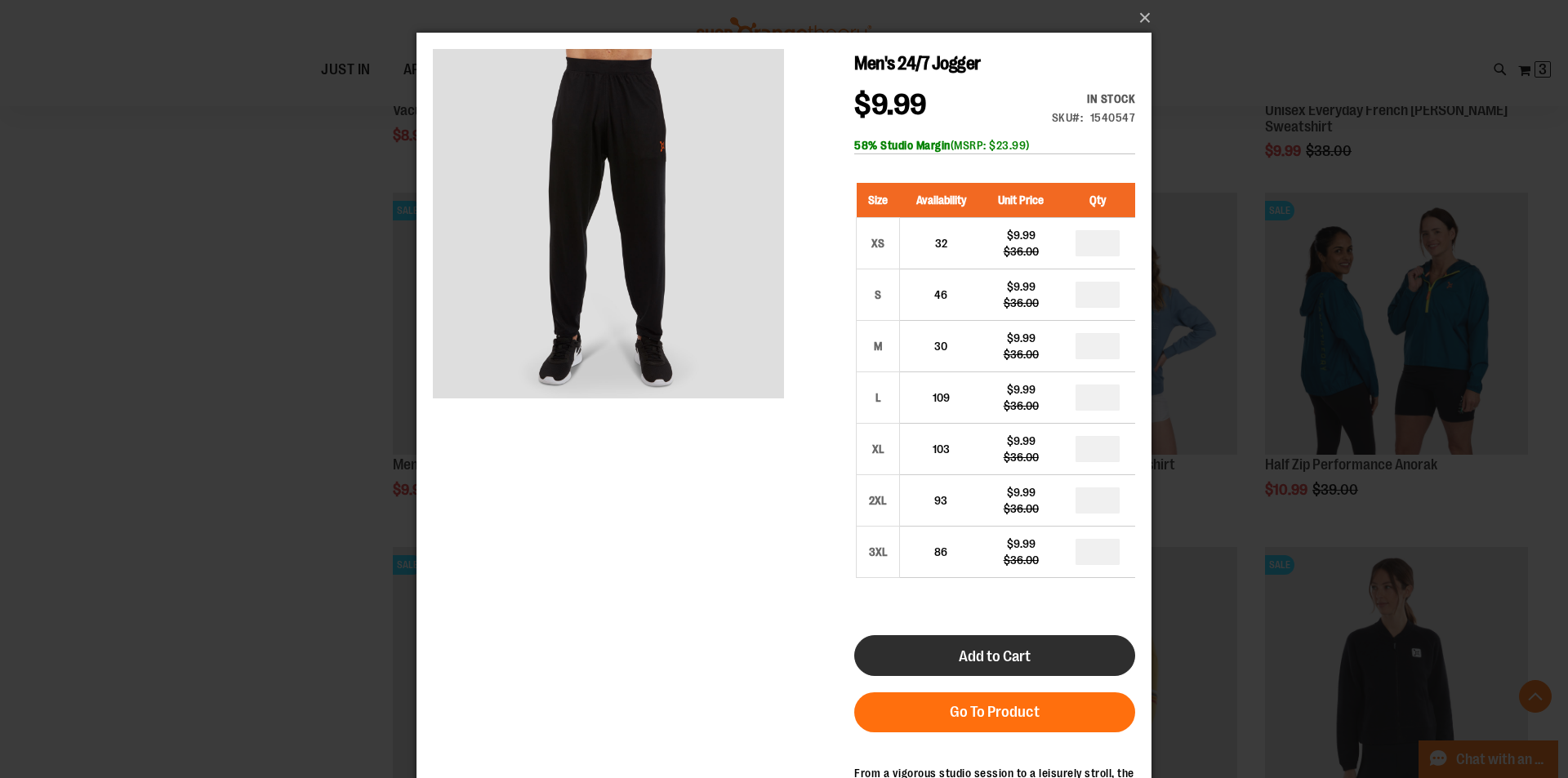
click at [937, 658] on button "Add to Cart" at bounding box center [994, 655] width 281 height 41
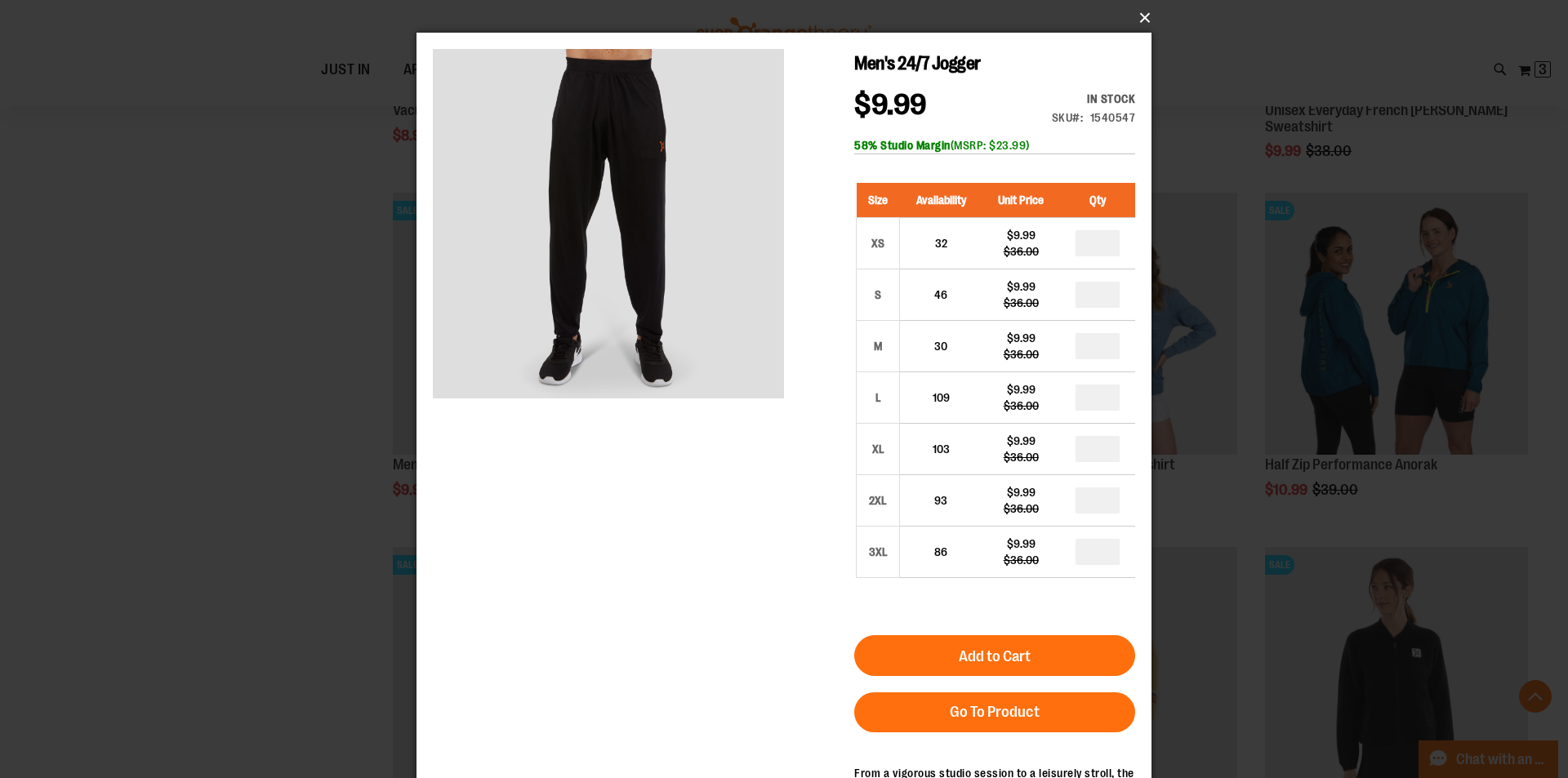
click at [1140, 20] on button "×" at bounding box center [789, 18] width 735 height 36
click at [1145, 14] on button "×" at bounding box center [789, 18] width 735 height 36
click at [1315, 76] on div "×" at bounding box center [784, 389] width 1568 height 778
click at [1147, 14] on button "×" at bounding box center [789, 18] width 735 height 36
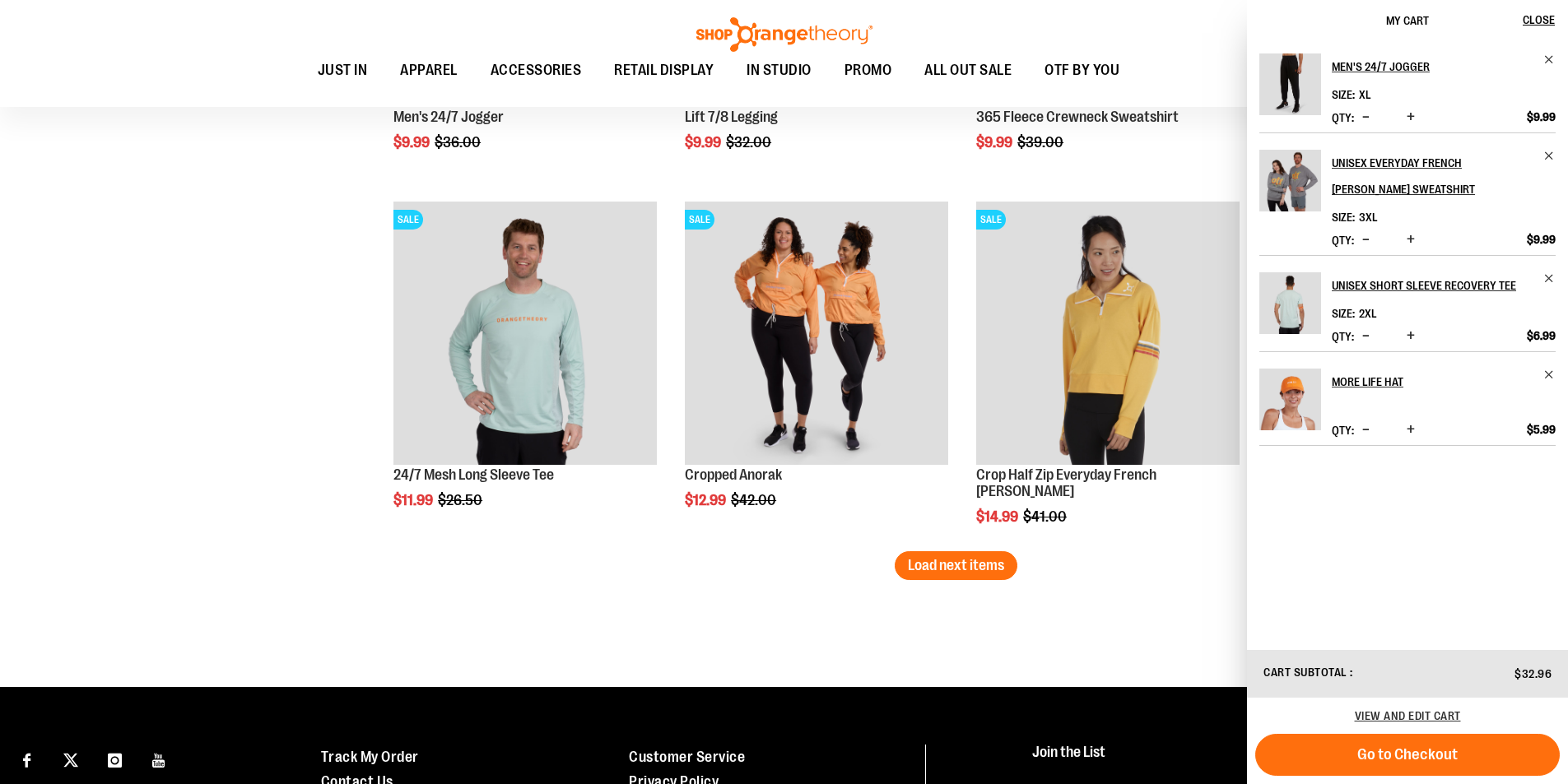
scroll to position [7364, 0]
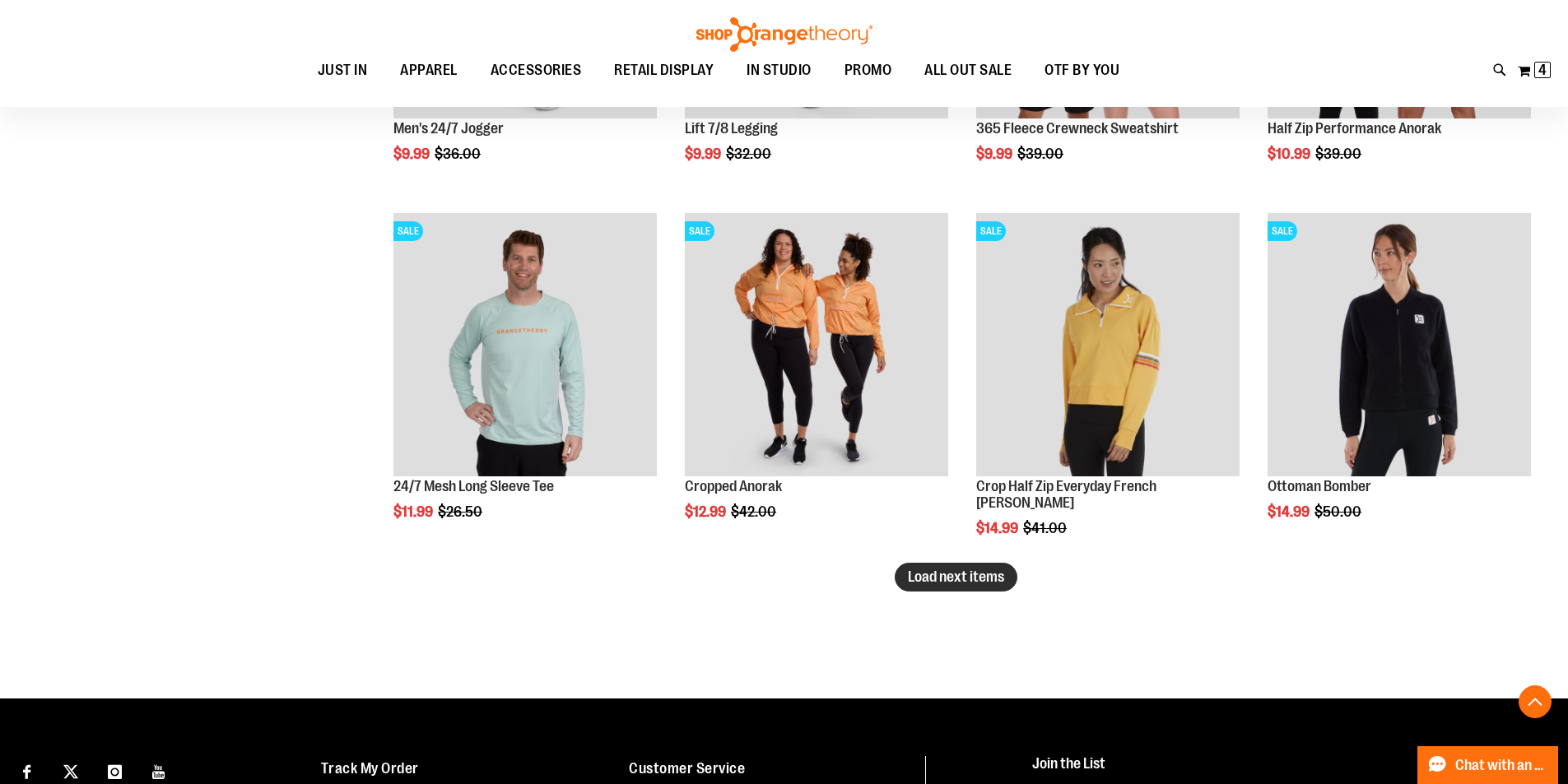
scroll to position [7282, 0]
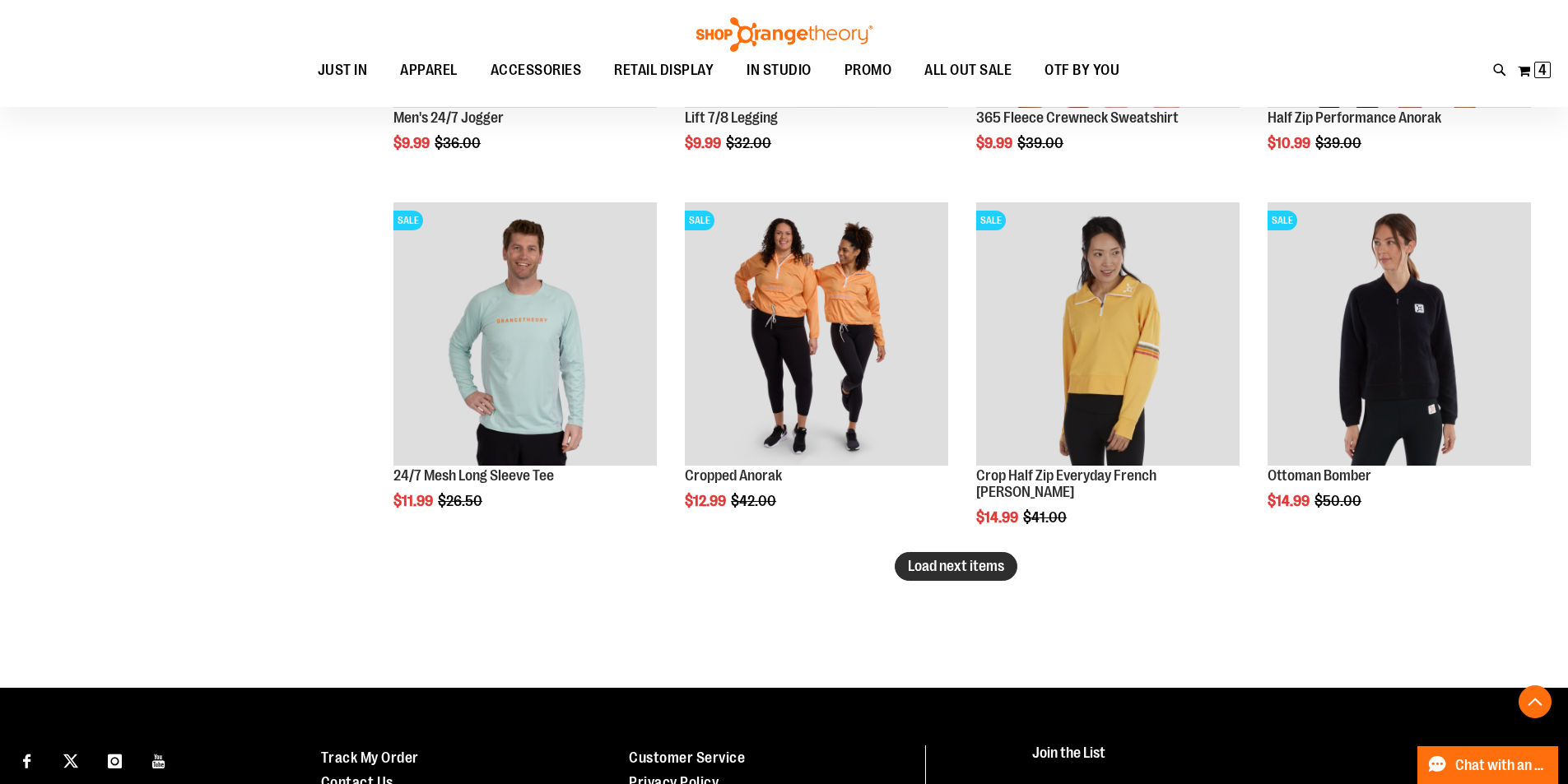
click at [963, 559] on span "Load next items" at bounding box center [956, 565] width 97 height 16
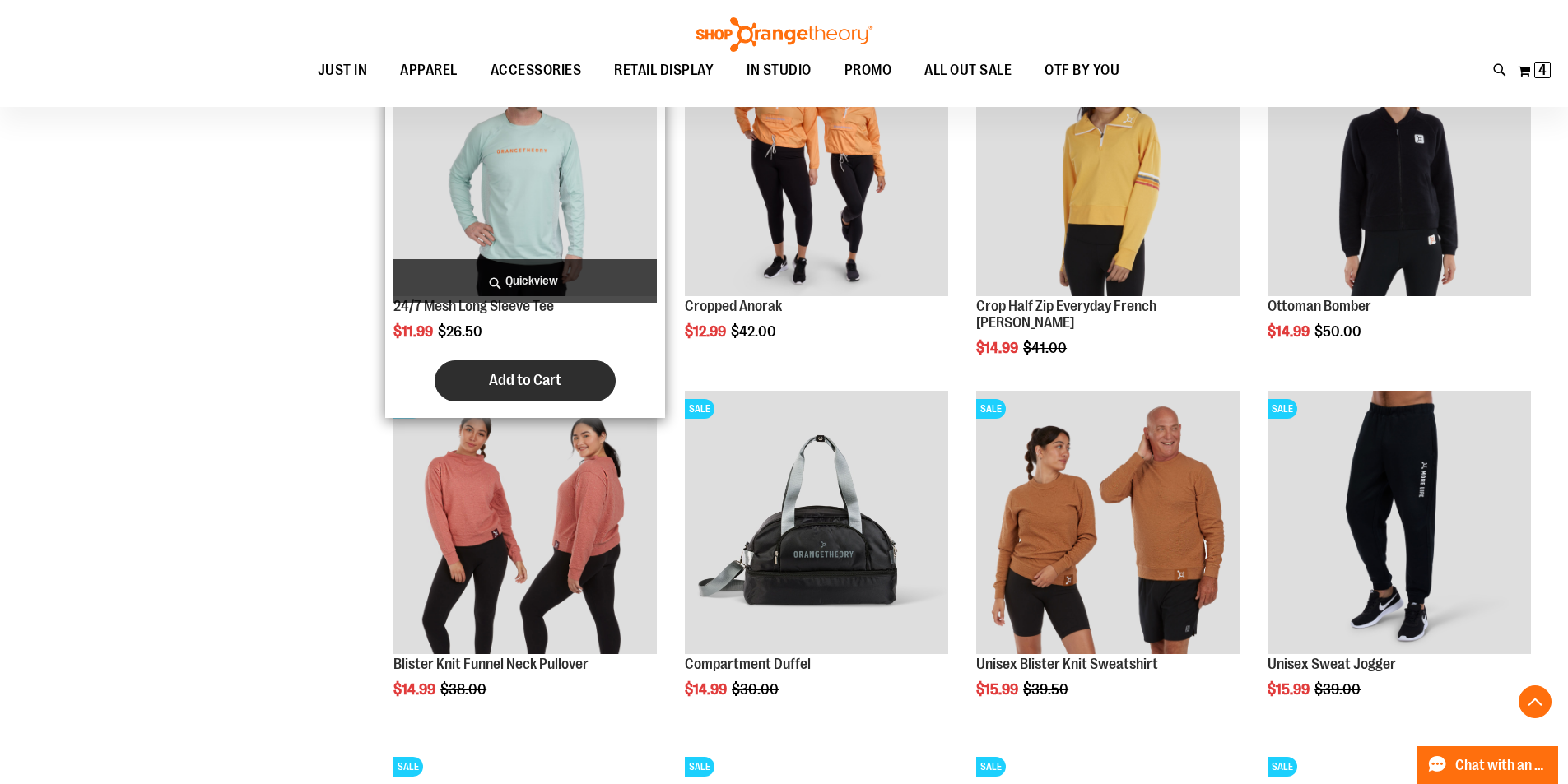
scroll to position [7529, 0]
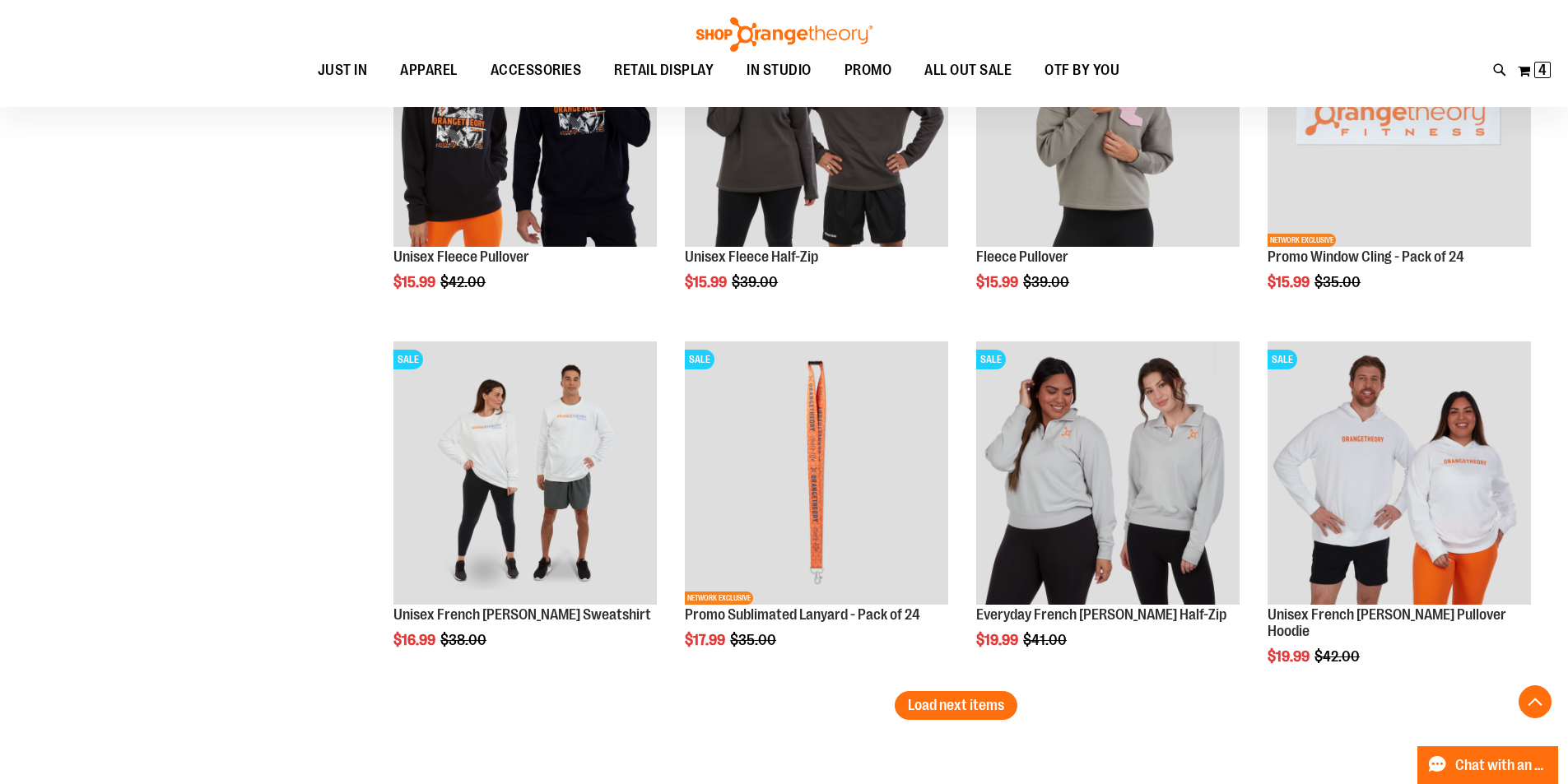
scroll to position [8269, 0]
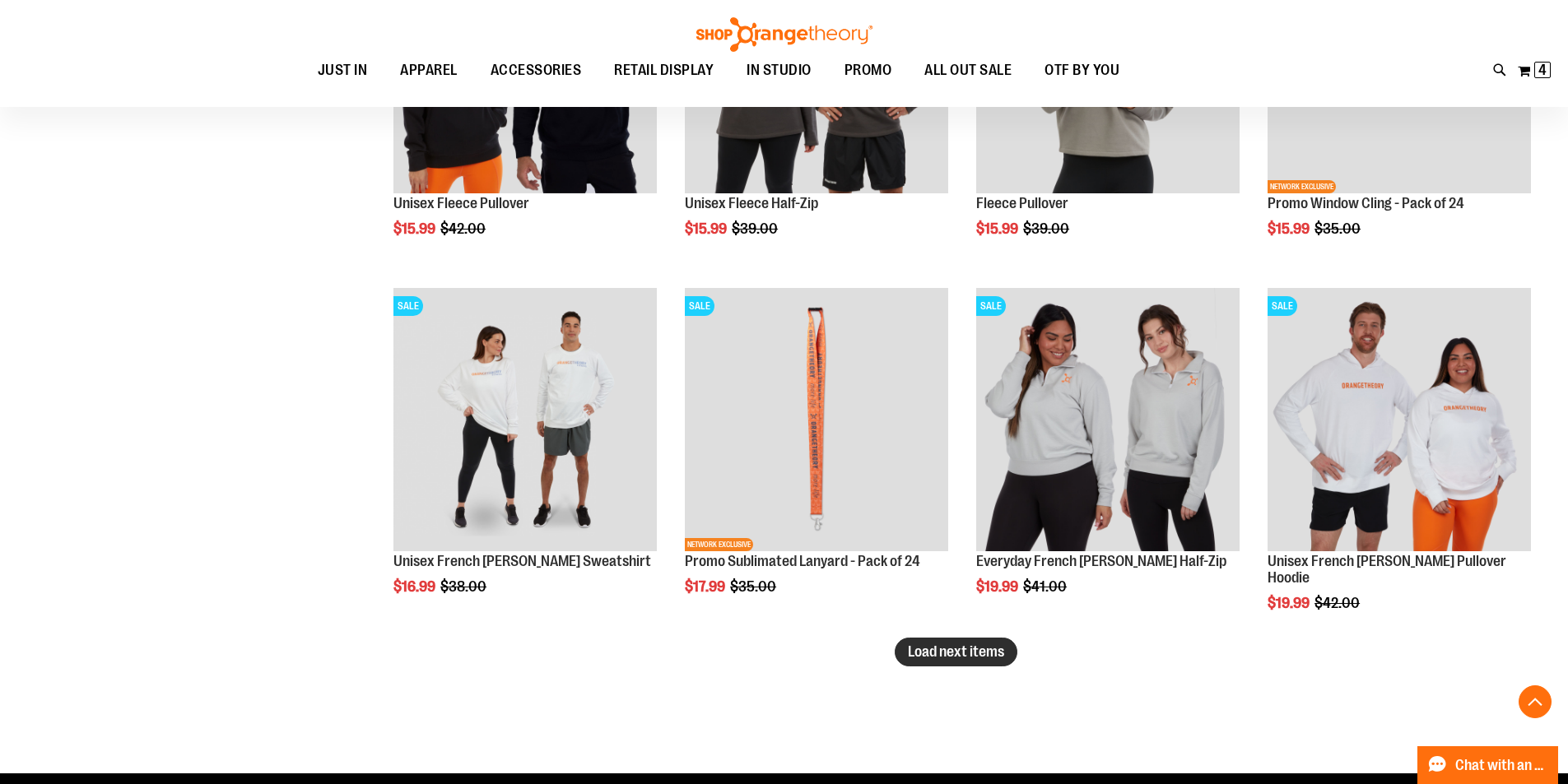
click at [997, 658] on span "Load next items" at bounding box center [956, 651] width 97 height 16
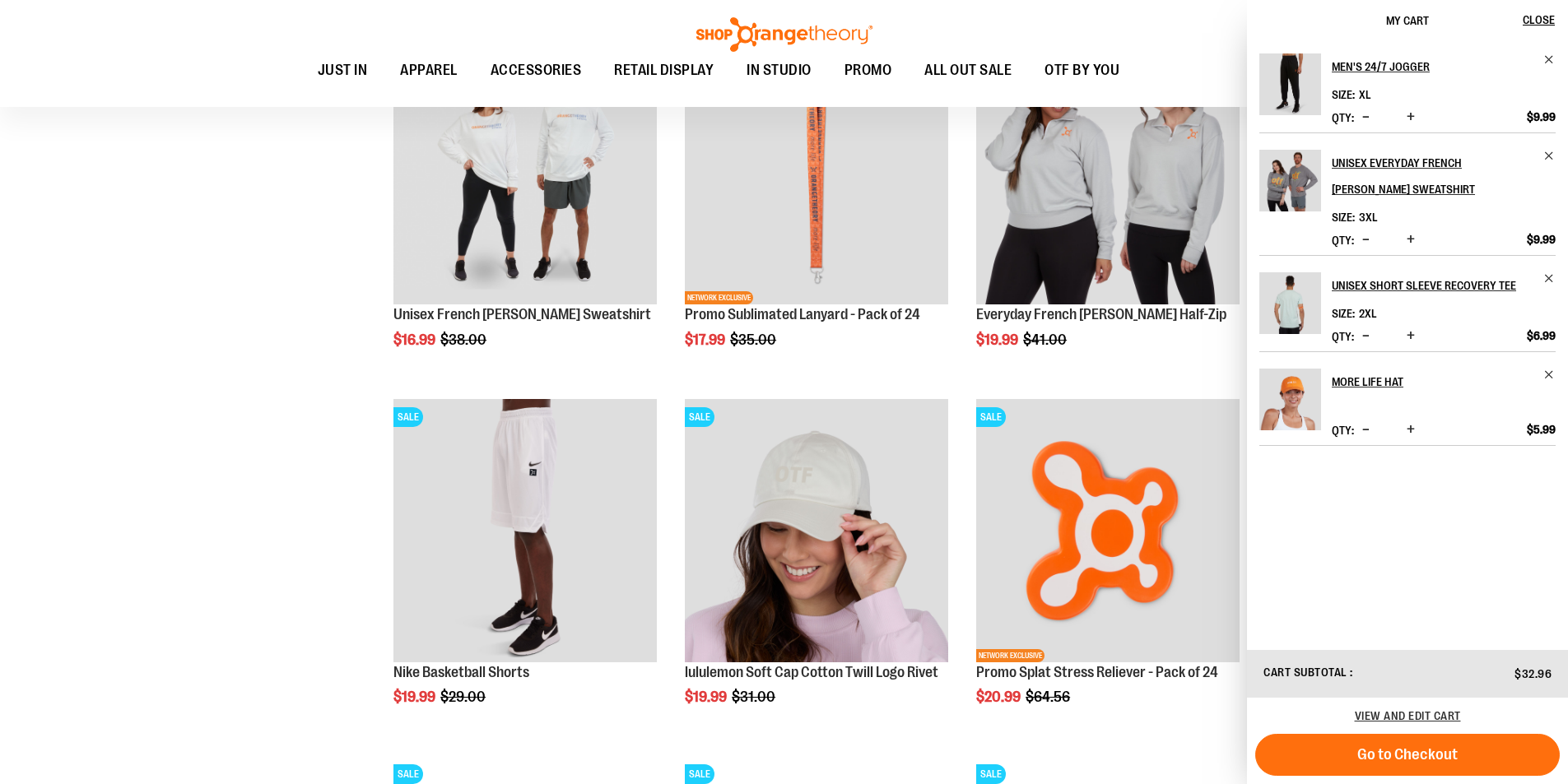
scroll to position [8680, 0]
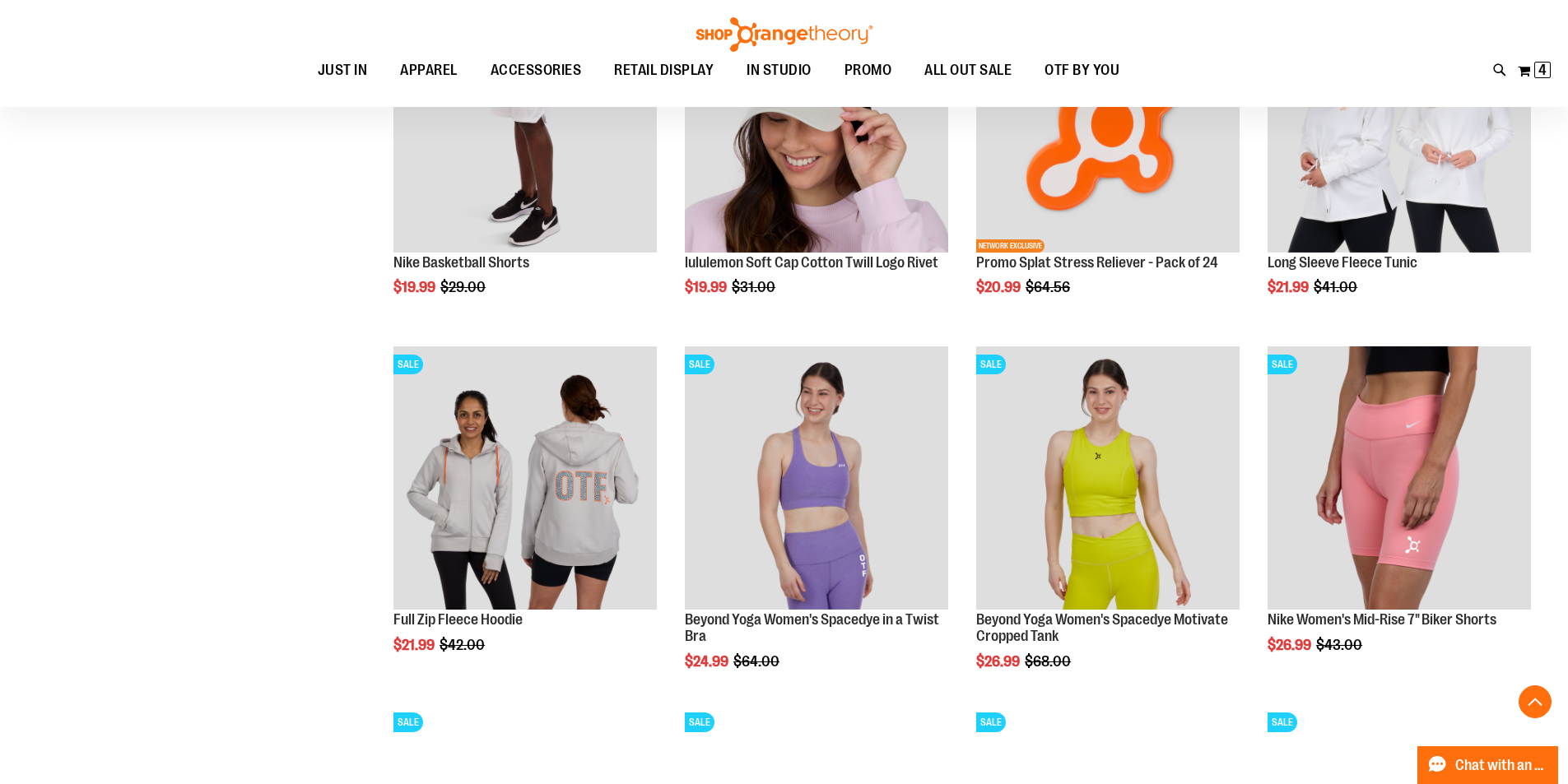
scroll to position [8927, 0]
